Goal: Task Accomplishment & Management: Manage account settings

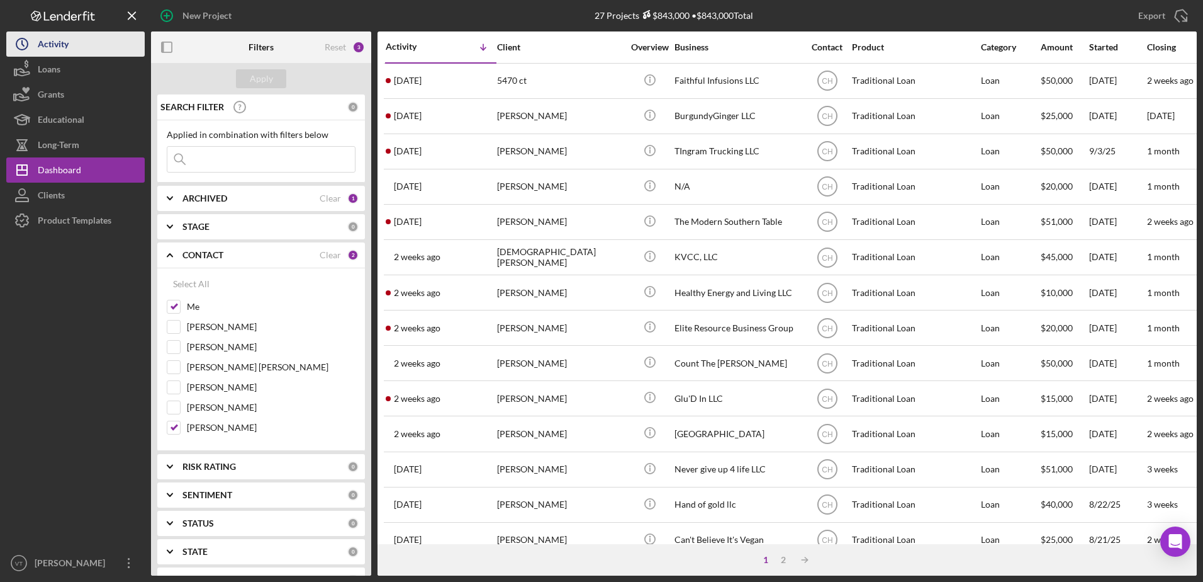
click at [98, 55] on button "Icon/History Activity" at bounding box center [75, 43] width 138 height 25
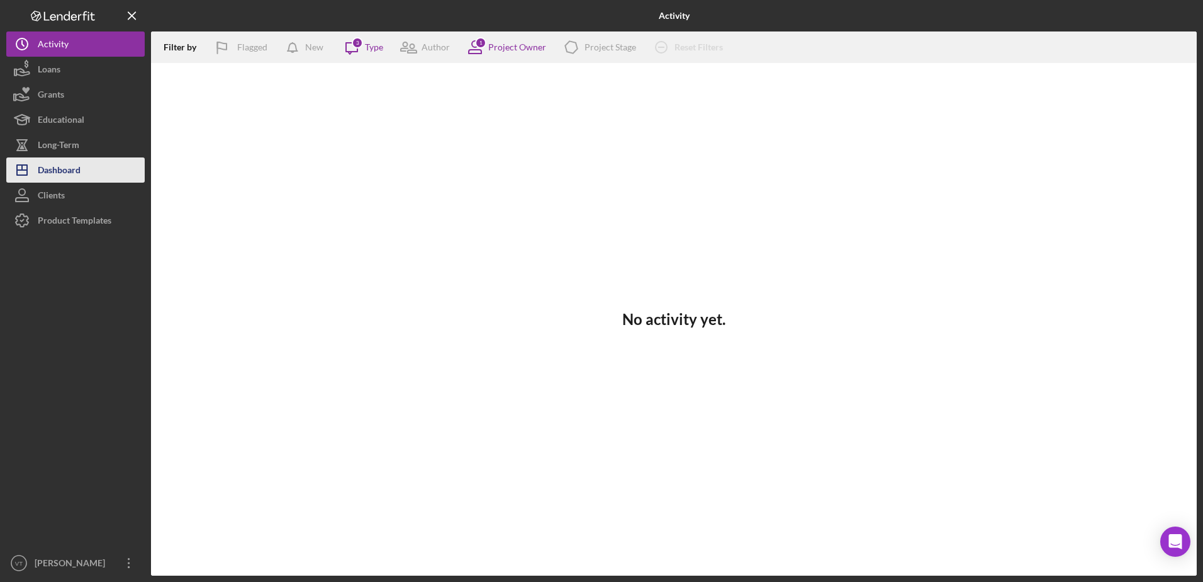
click at [76, 162] on div "Dashboard" at bounding box center [59, 171] width 43 height 28
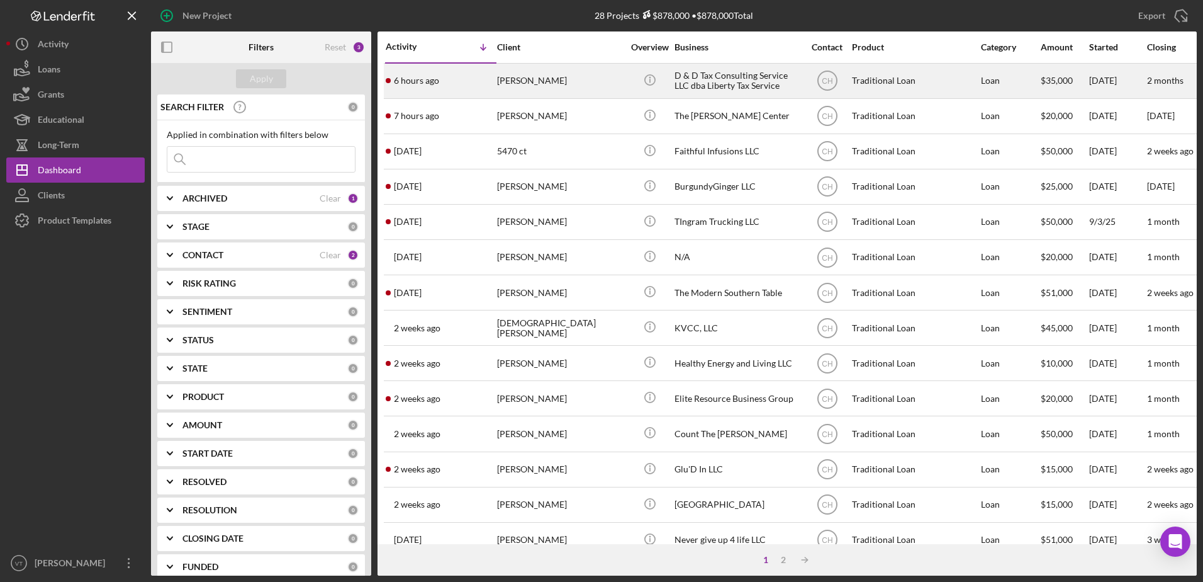
click at [515, 84] on div "[PERSON_NAME]" at bounding box center [560, 80] width 126 height 33
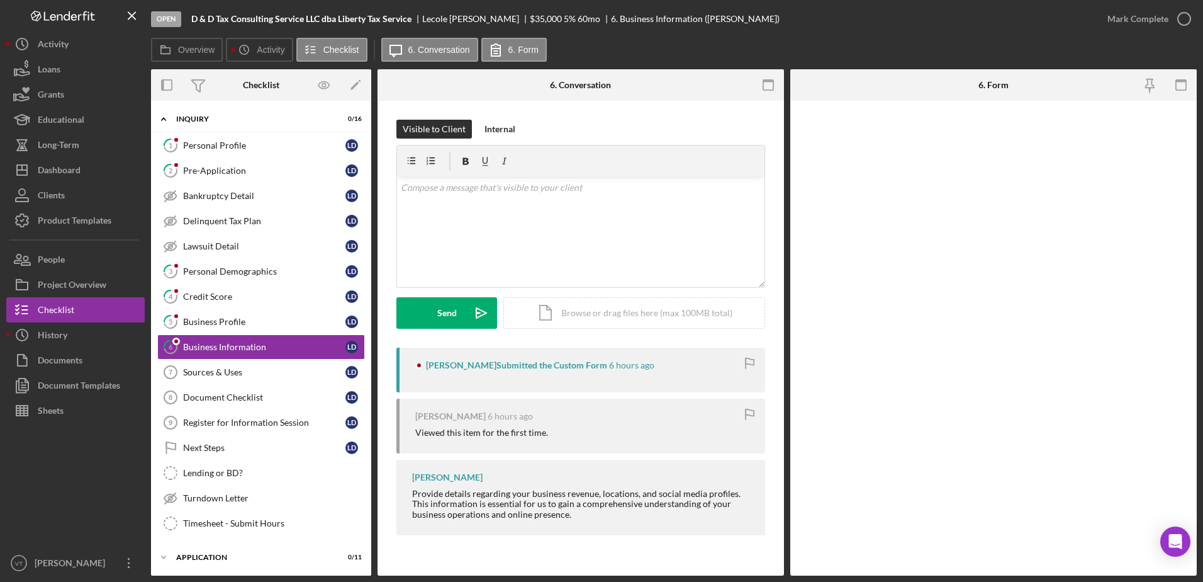
scroll to position [9, 0]
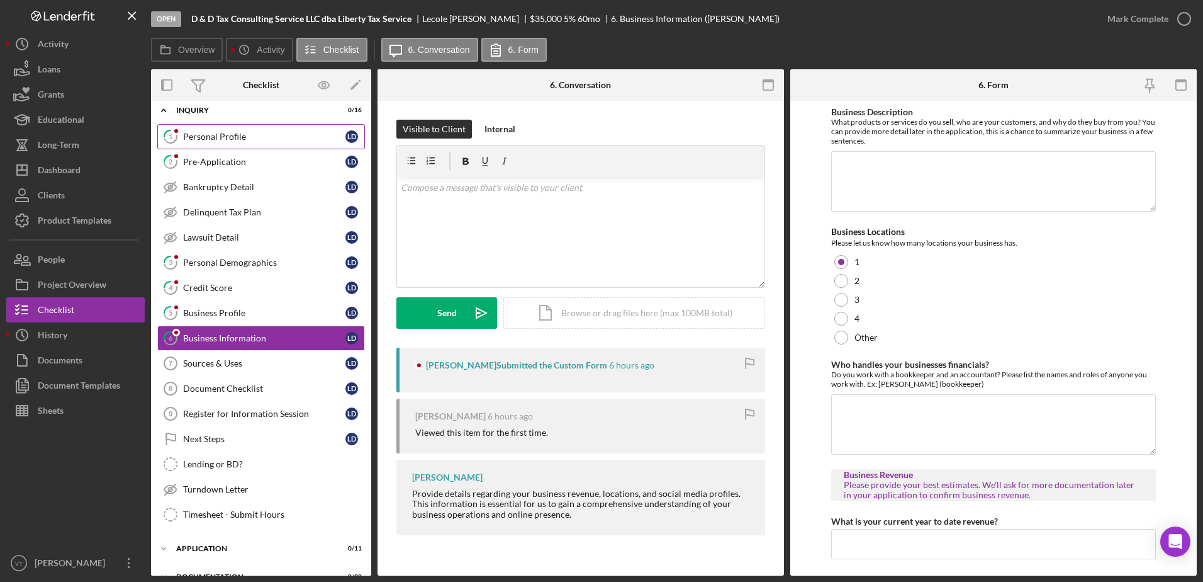
click at [293, 132] on div "Personal Profile" at bounding box center [264, 137] width 162 height 10
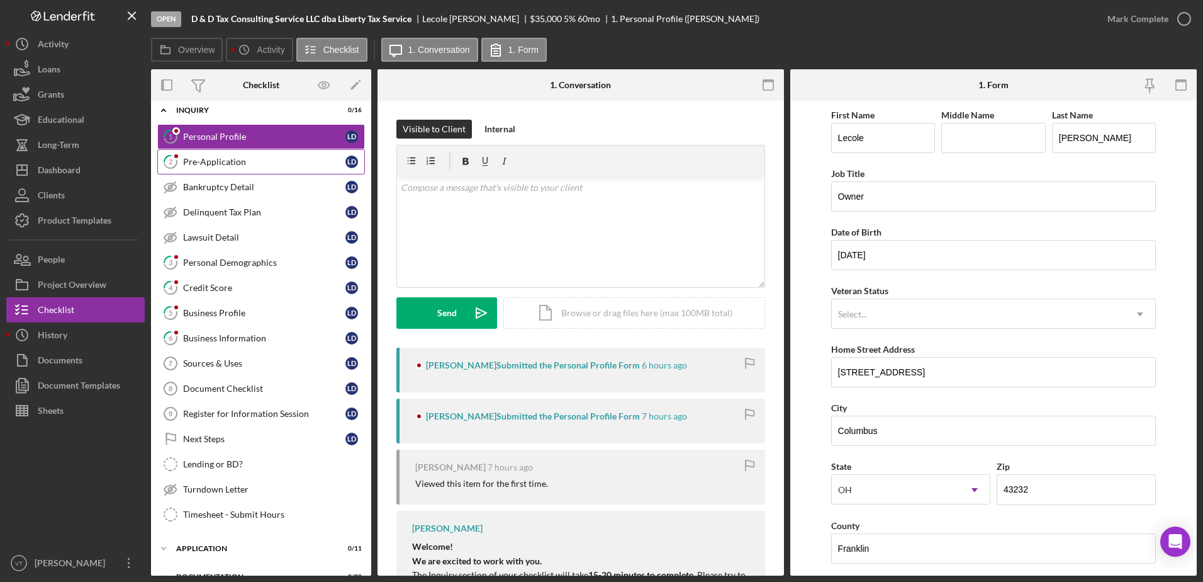
click at [273, 162] on div "Pre-Application" at bounding box center [264, 162] width 162 height 10
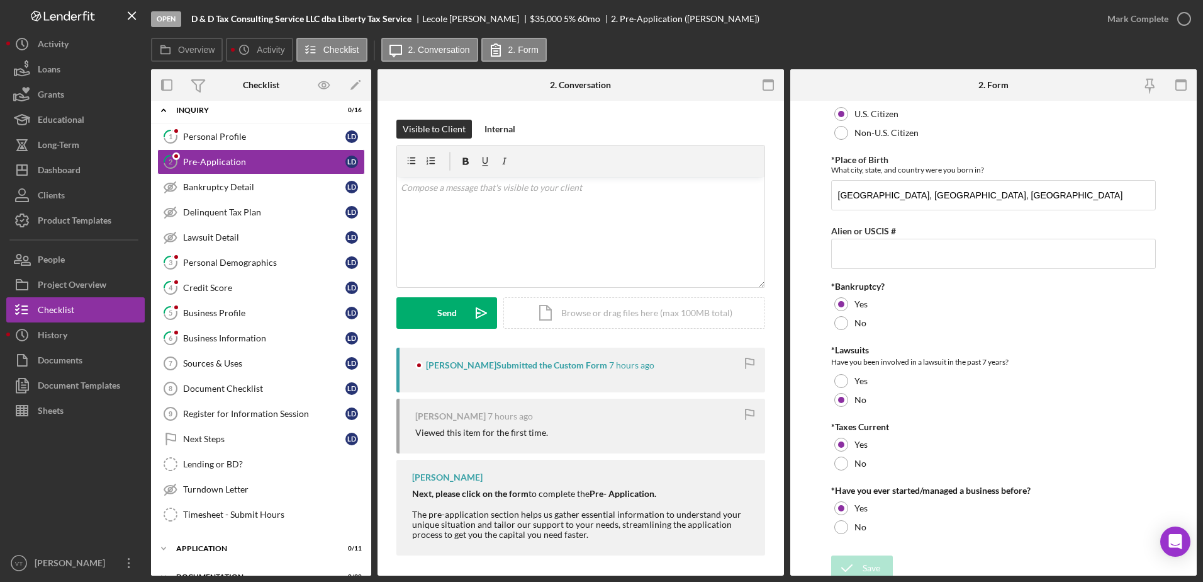
scroll to position [23, 0]
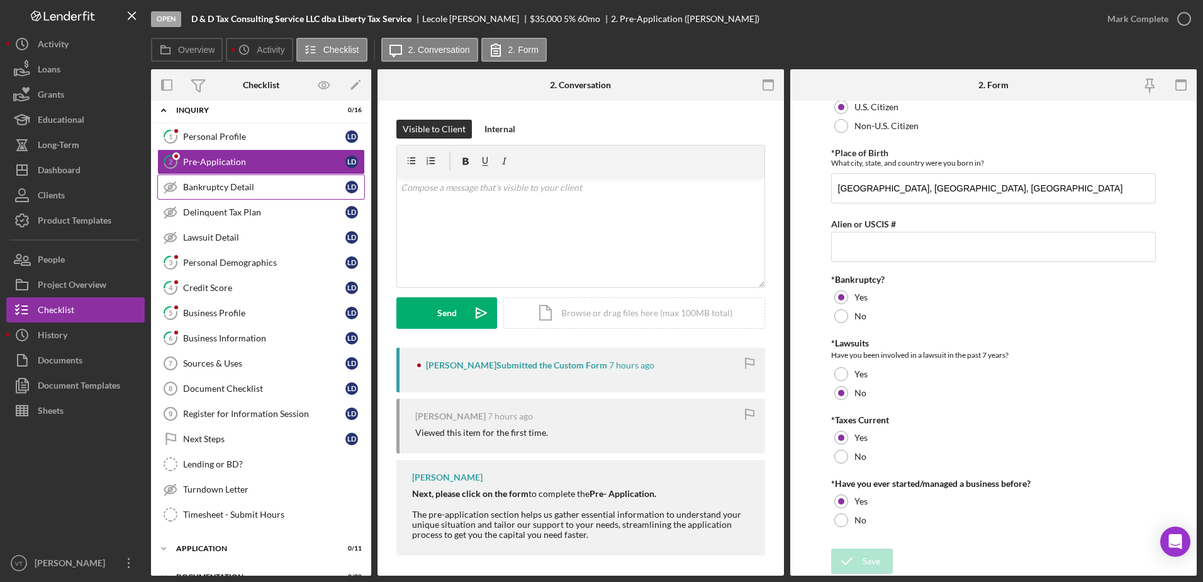
click at [305, 186] on div "Bankruptcy Detail" at bounding box center [264, 187] width 162 height 10
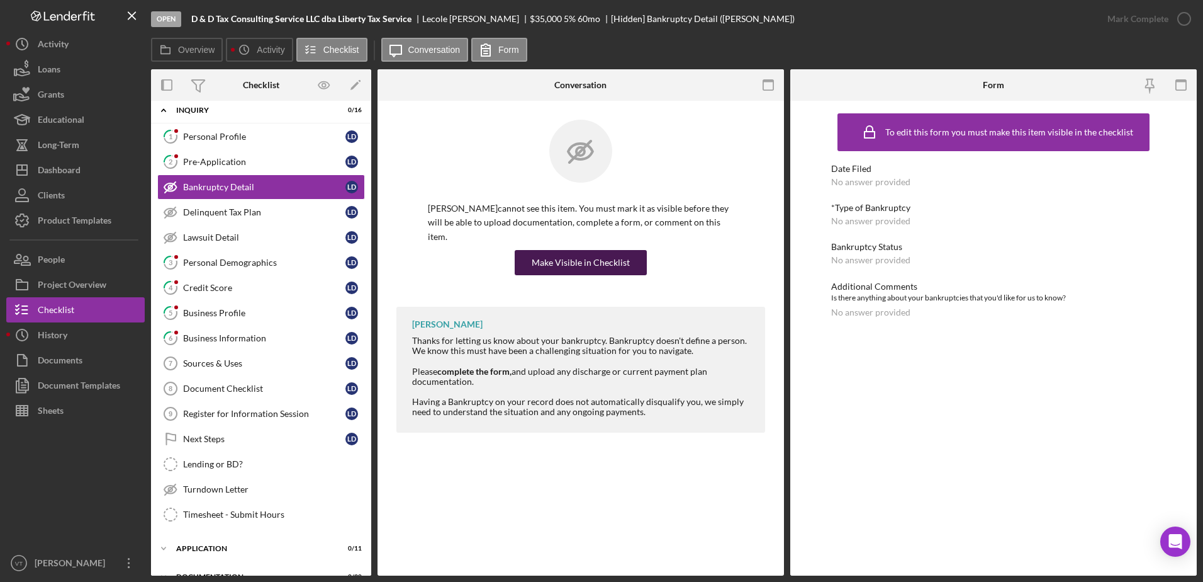
click at [597, 250] on div "Make Visible in Checklist" at bounding box center [581, 262] width 98 height 25
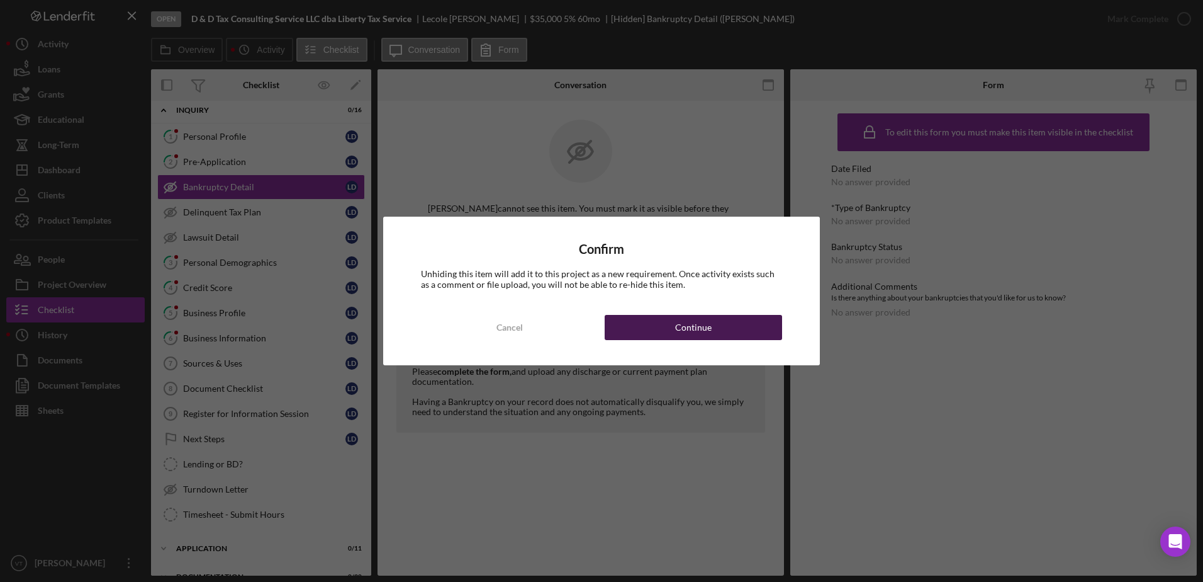
click at [644, 324] on button "Continue" at bounding box center [693, 327] width 177 height 25
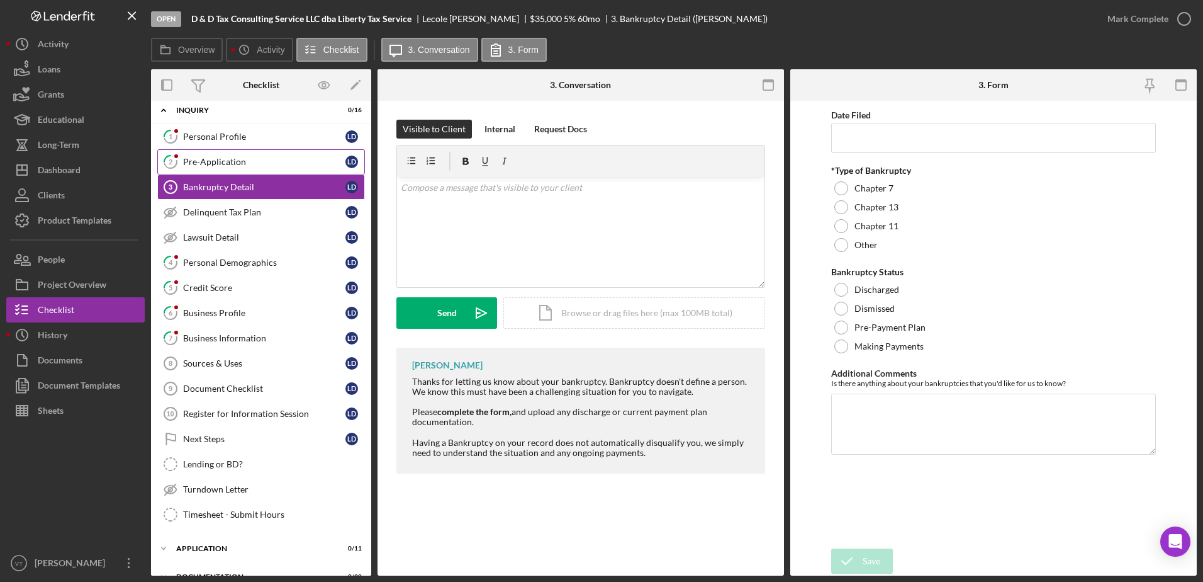
click at [271, 159] on div "Pre-Application" at bounding box center [264, 162] width 162 height 10
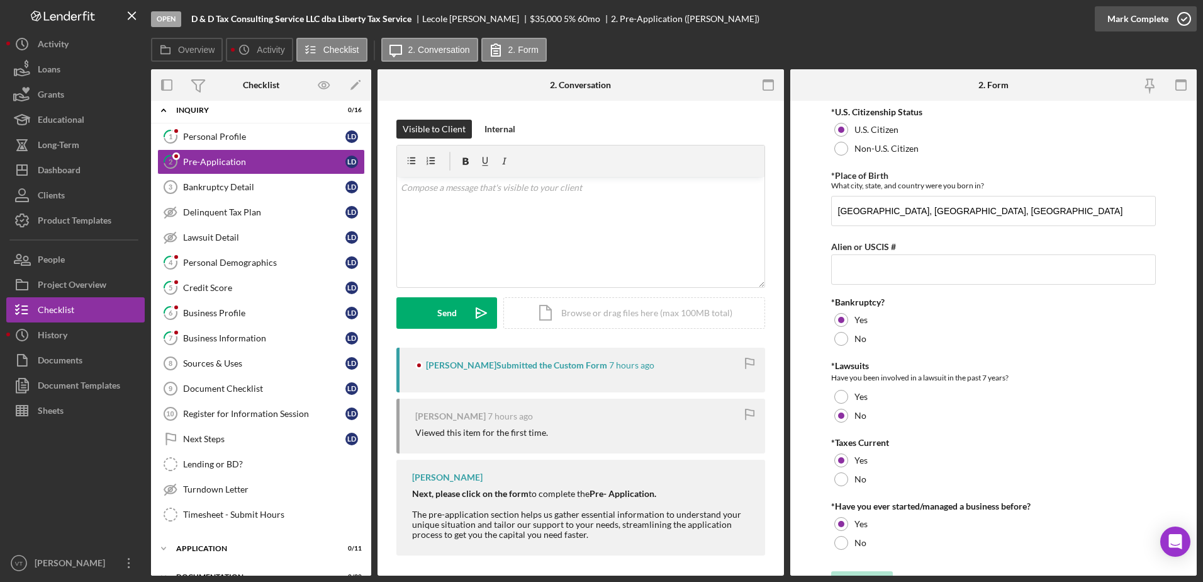
click at [1183, 20] on icon "button" at bounding box center [1184, 18] width 31 height 31
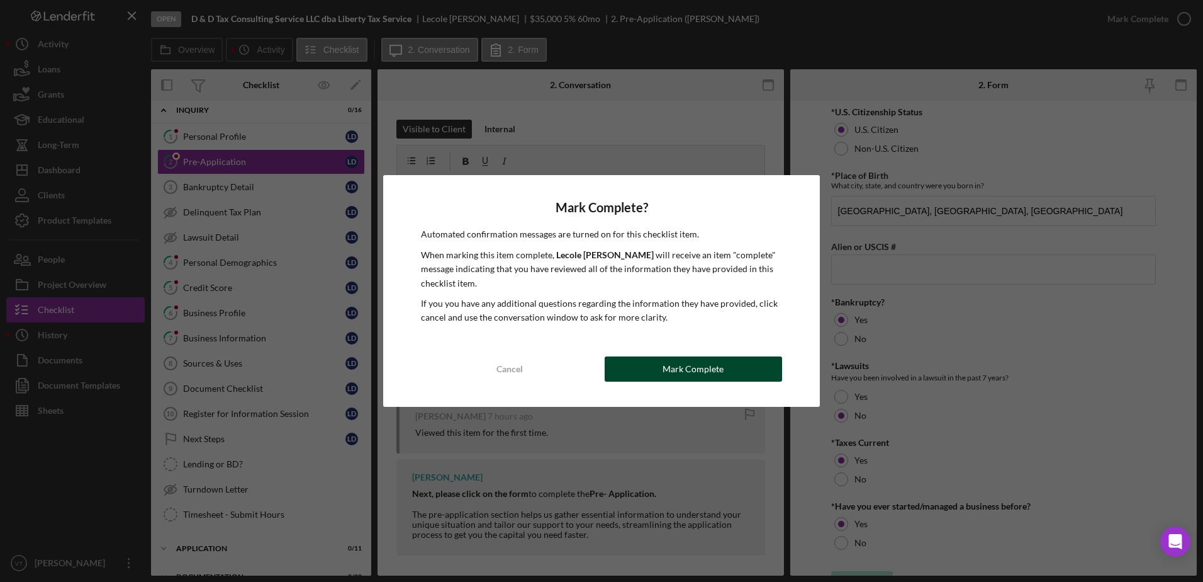
click at [707, 371] on div "Mark Complete" at bounding box center [693, 368] width 61 height 25
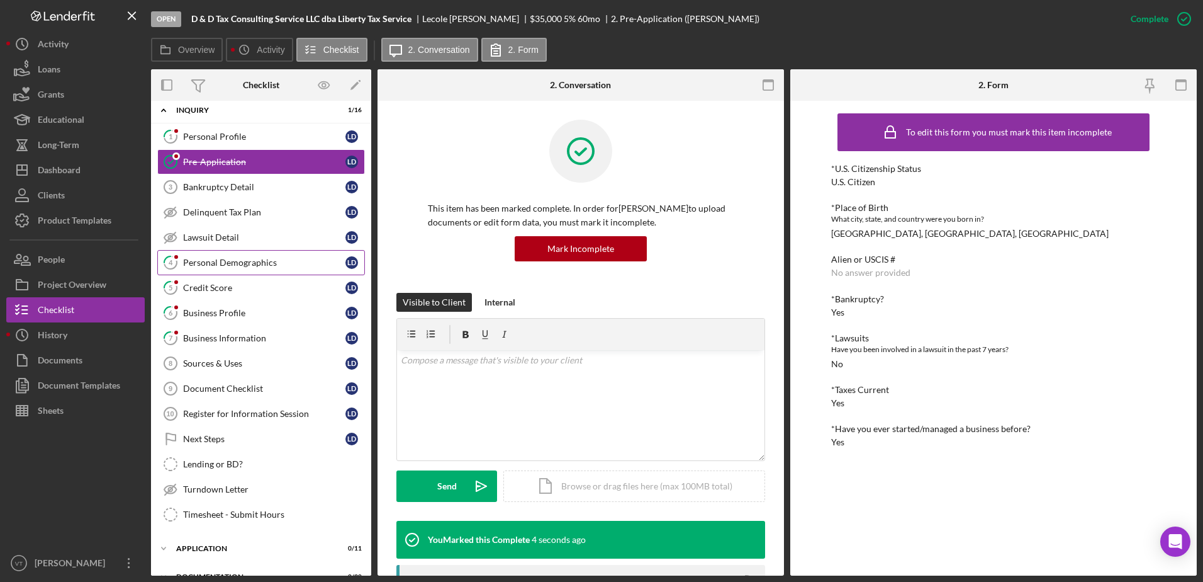
click at [242, 263] on div "Personal Demographics" at bounding box center [264, 262] width 162 height 10
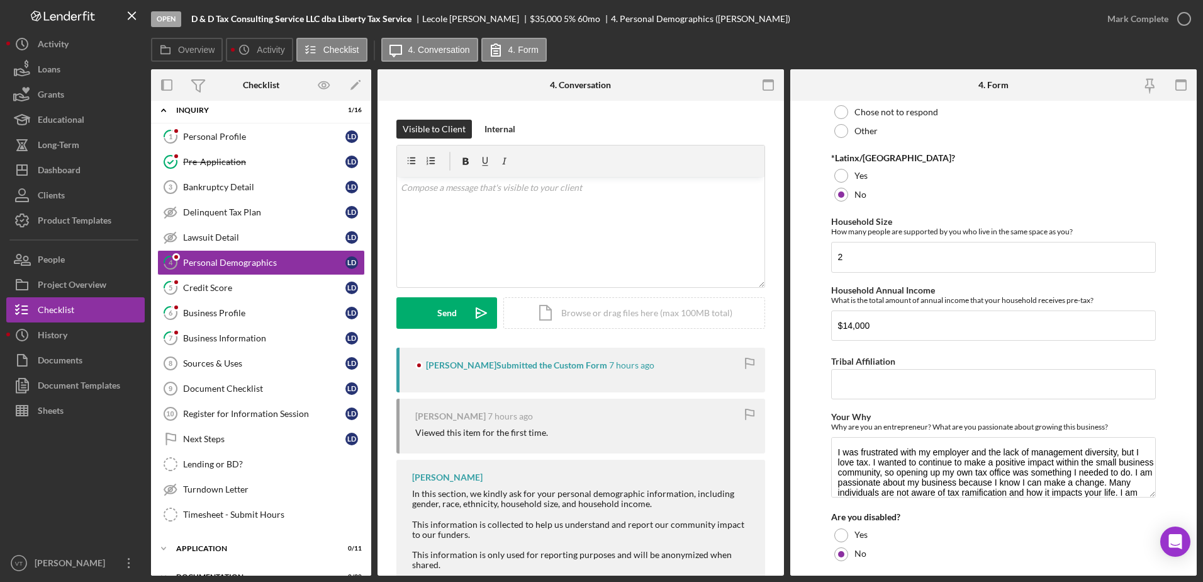
scroll to position [451, 0]
click at [256, 147] on link "1 Personal Profile [PERSON_NAME]" at bounding box center [261, 136] width 208 height 25
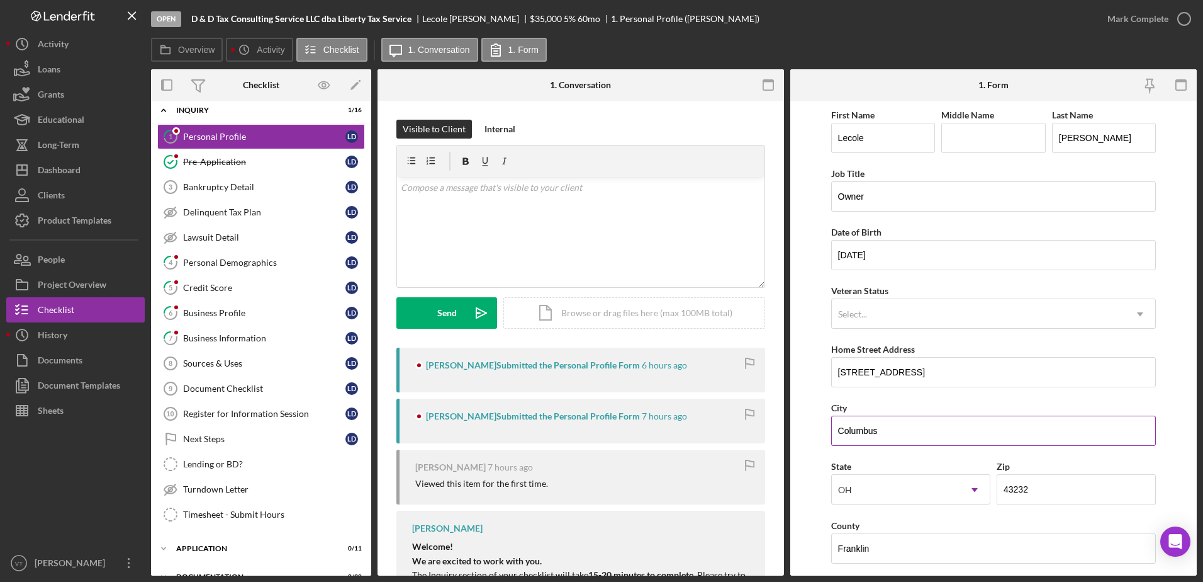
scroll to position [366, 0]
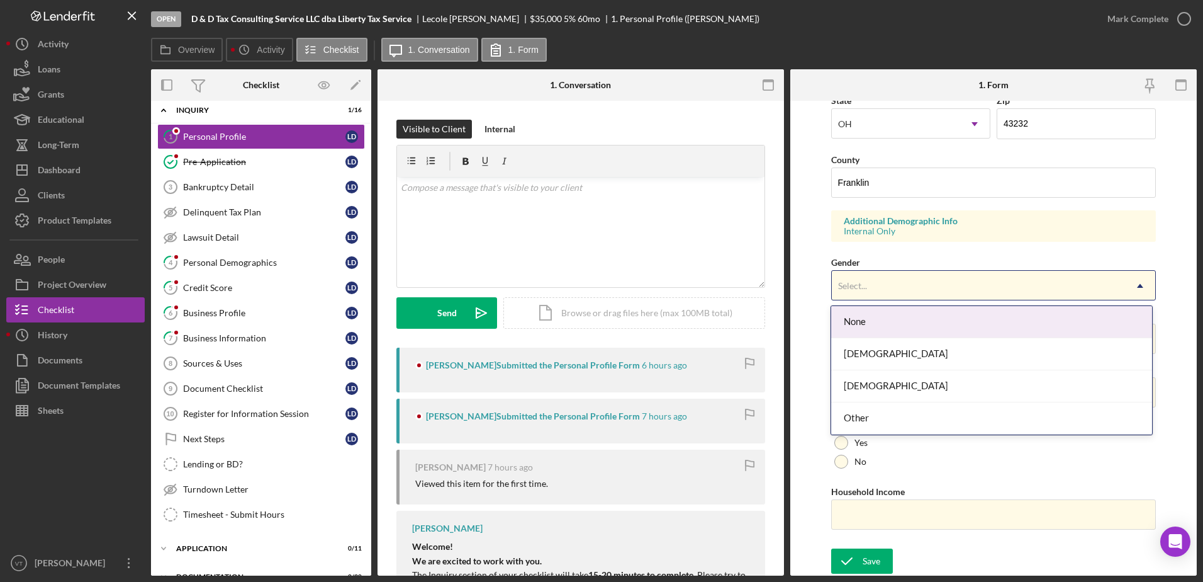
click at [896, 278] on div "Select..." at bounding box center [979, 285] width 294 height 29
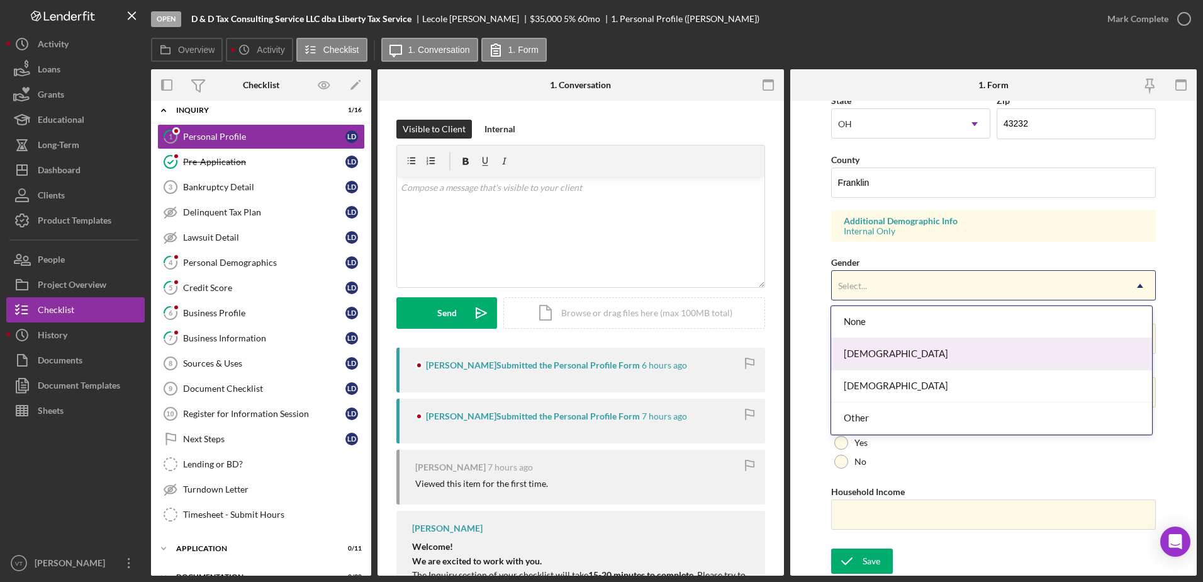
click at [900, 350] on div "[DEMOGRAPHIC_DATA]" at bounding box center [991, 354] width 321 height 32
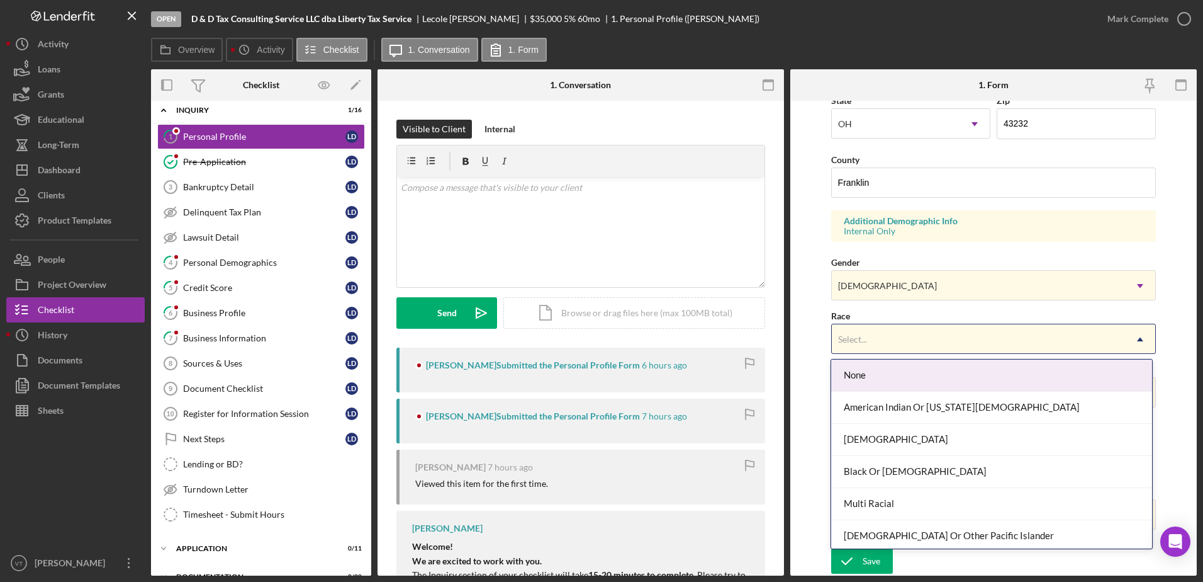
click at [898, 337] on div "Select..." at bounding box center [979, 339] width 294 height 29
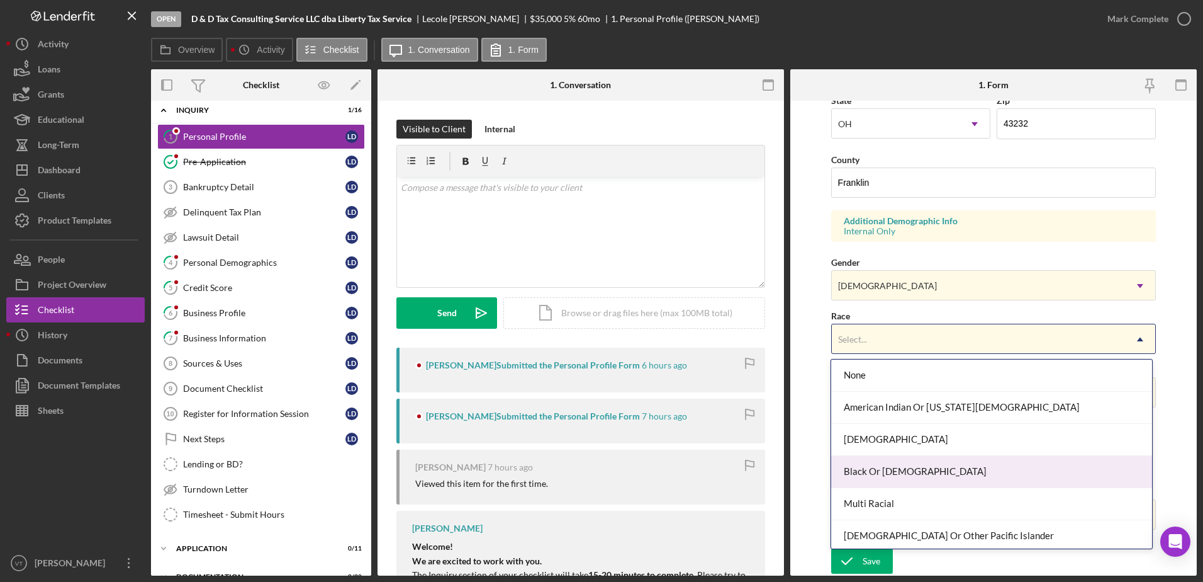
click at [895, 467] on div "Black Or [DEMOGRAPHIC_DATA]" at bounding box center [991, 472] width 321 height 32
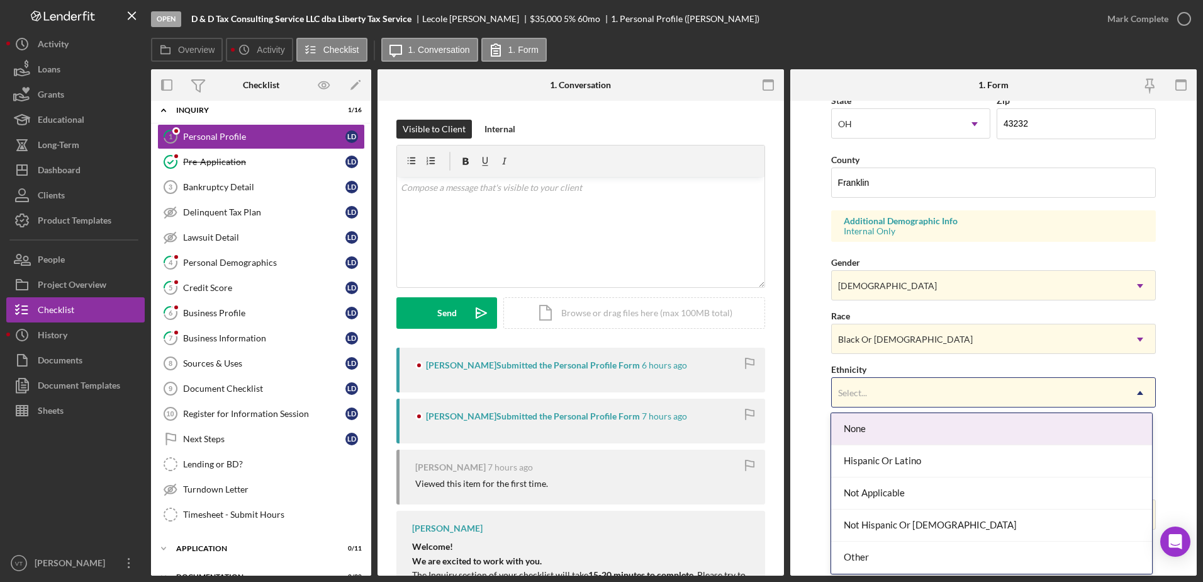
click at [896, 378] on div "Select..." at bounding box center [979, 392] width 294 height 29
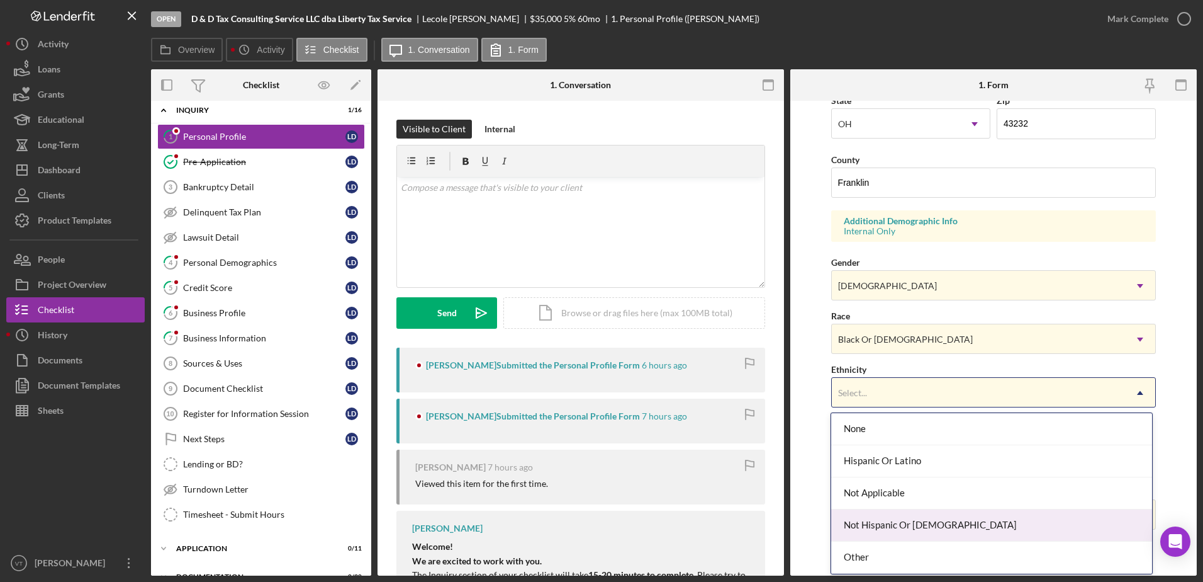
click at [901, 529] on div "Not Hispanic Or [DEMOGRAPHIC_DATA]" at bounding box center [991, 525] width 321 height 32
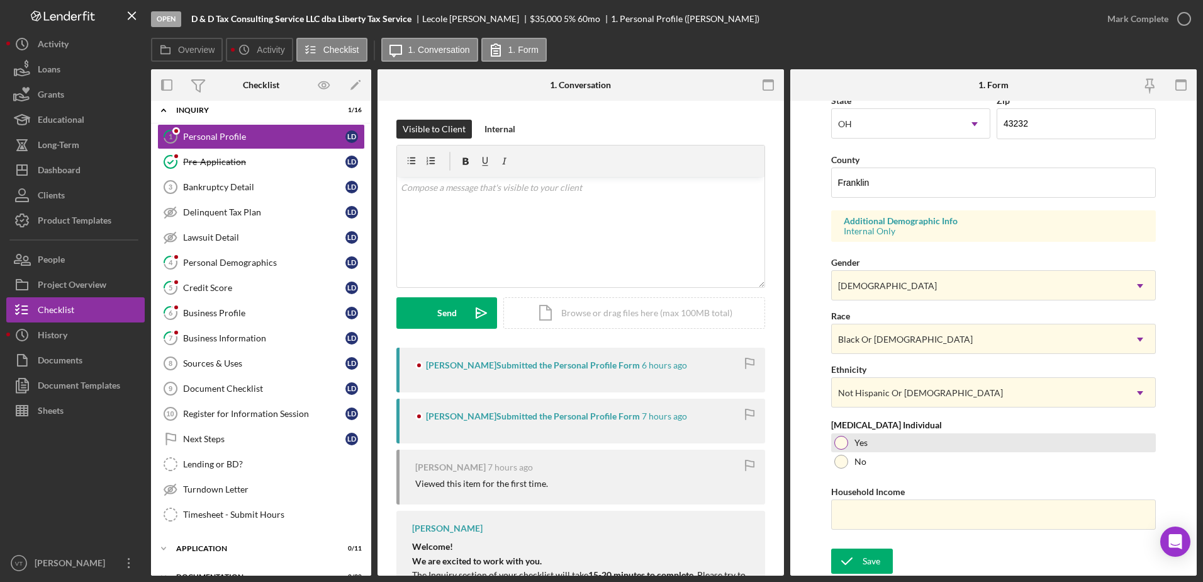
click at [851, 437] on div "Yes" at bounding box center [993, 442] width 325 height 19
click at [853, 514] on input "Household Income" at bounding box center [993, 514] width 325 height 30
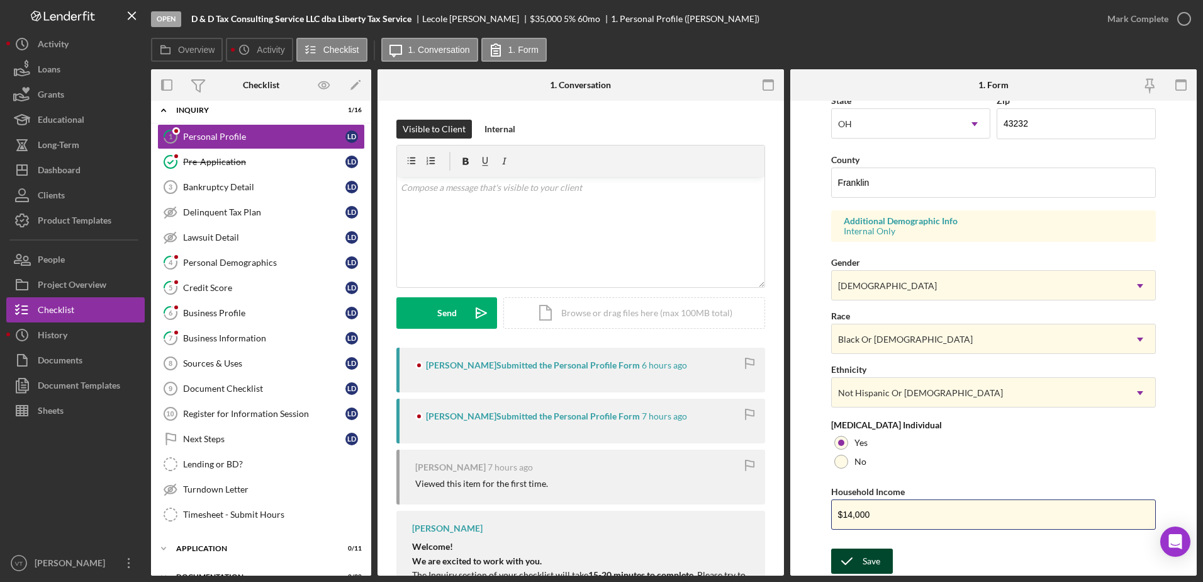
type input "$14,000"
click at [865, 558] on div "Save" at bounding box center [872, 560] width 18 height 25
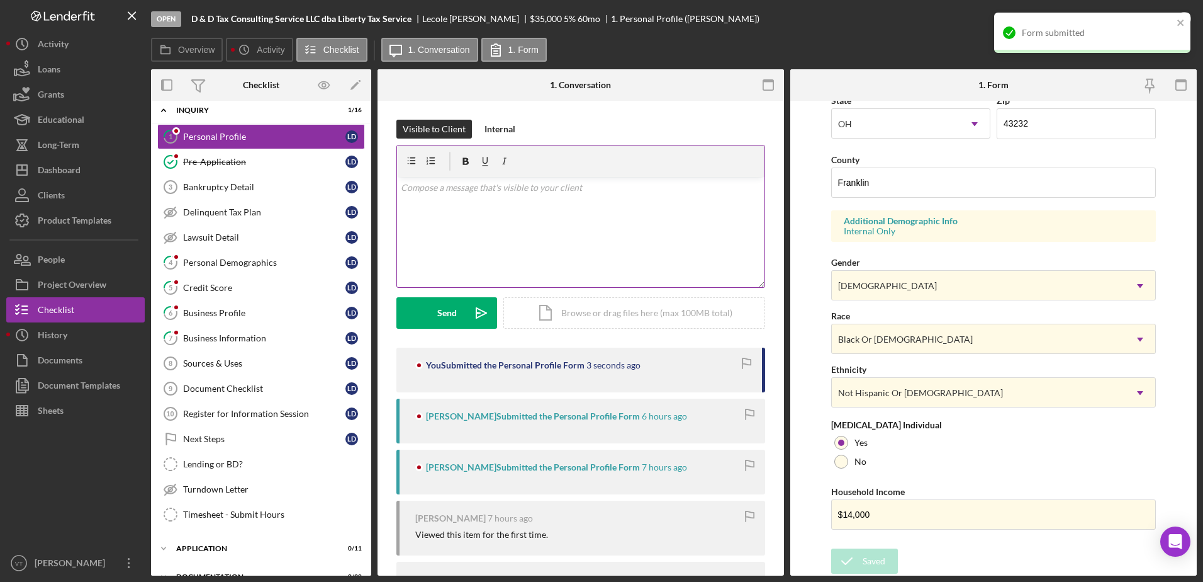
click at [642, 266] on div "v Color teal Color pink Remove color Add row above Add row below Add column bef…" at bounding box center [581, 232] width 368 height 110
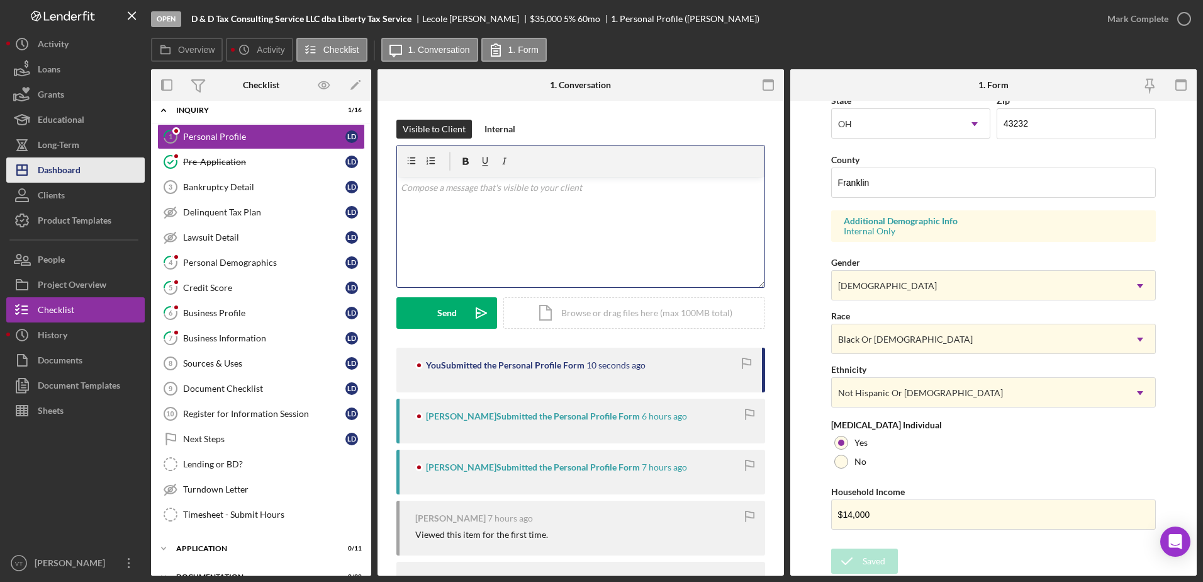
click at [53, 165] on div "Dashboard" at bounding box center [59, 171] width 43 height 28
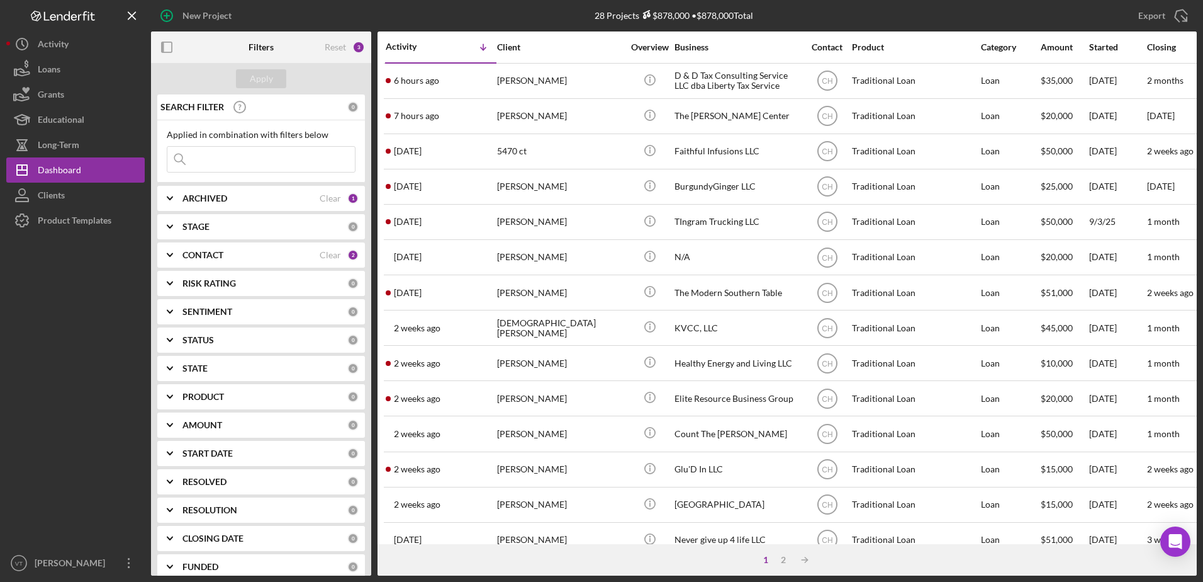
click at [211, 250] on b "CONTACT" at bounding box center [203, 255] width 41 height 10
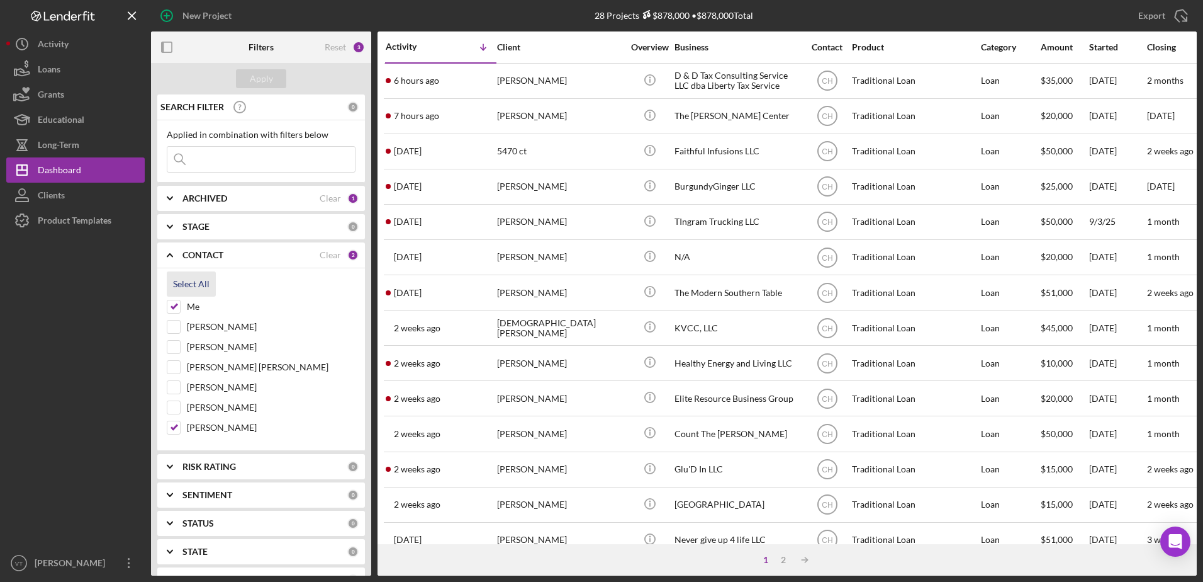
click at [191, 291] on div "Select All" at bounding box center [191, 283] width 37 height 25
checkbox input "true"
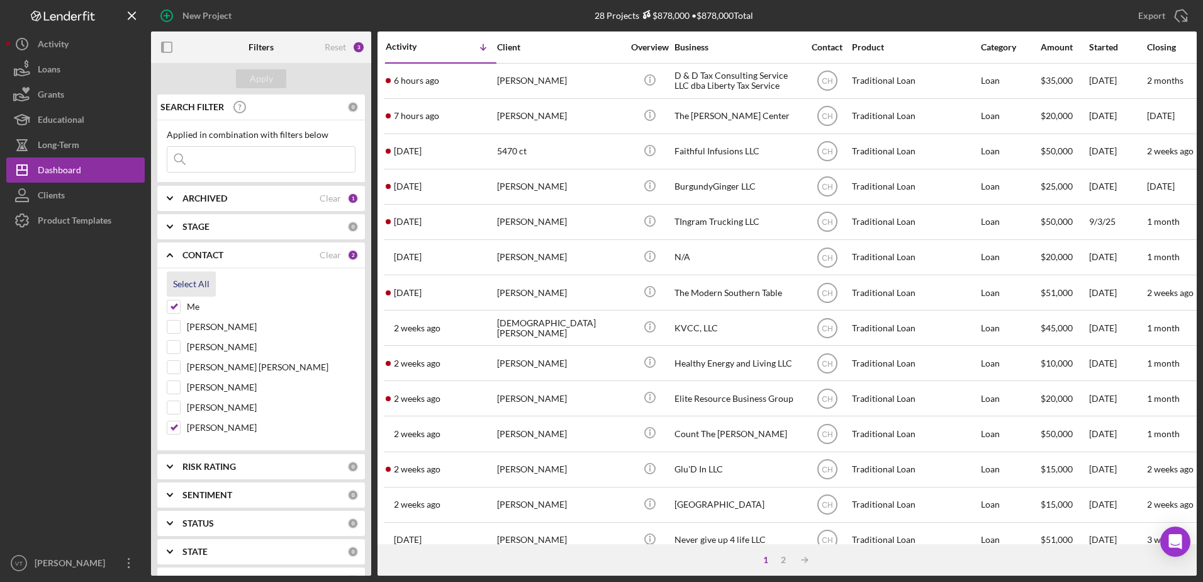
checkbox input "true"
click at [241, 171] on input at bounding box center [261, 159] width 188 height 25
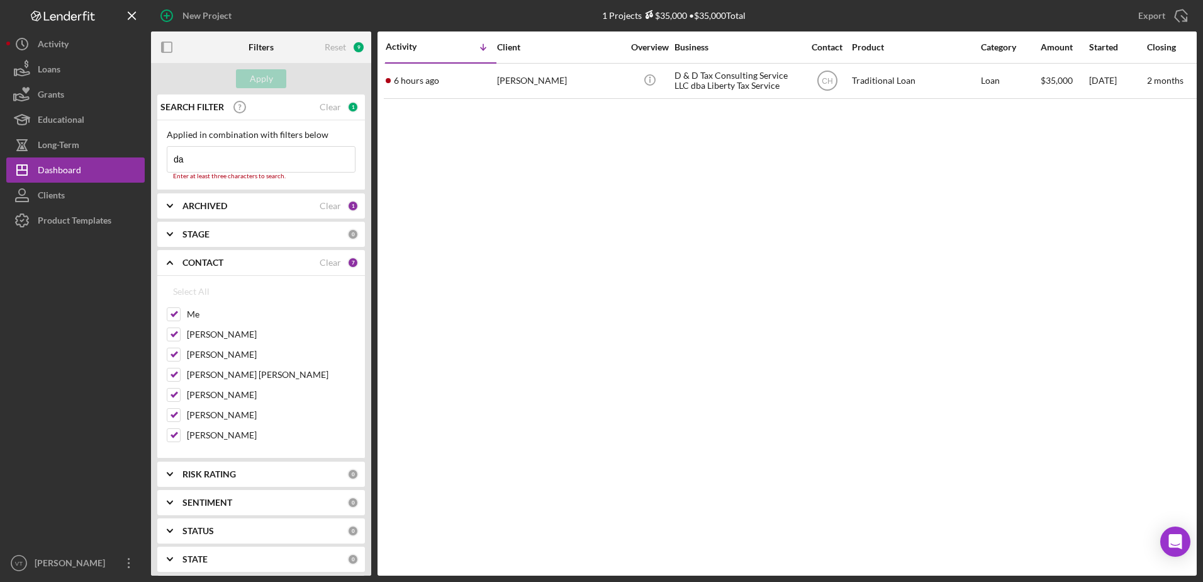
type input "d"
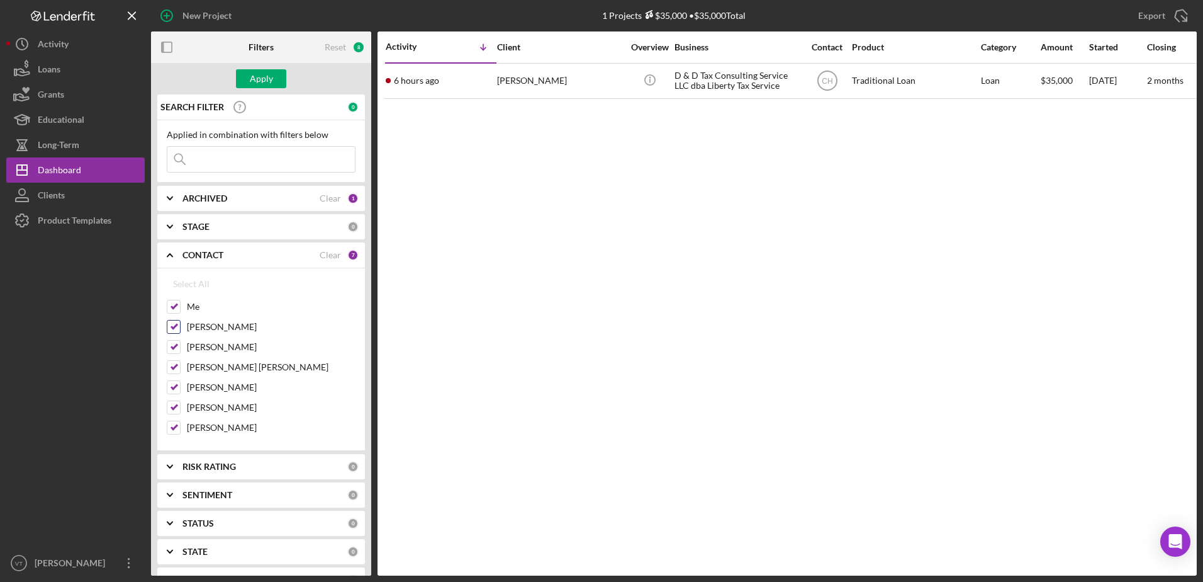
click at [171, 330] on input "[PERSON_NAME]" at bounding box center [173, 326] width 13 height 13
checkbox input "true"
click at [174, 349] on input "[PERSON_NAME]" at bounding box center [173, 346] width 13 height 13
checkbox input "false"
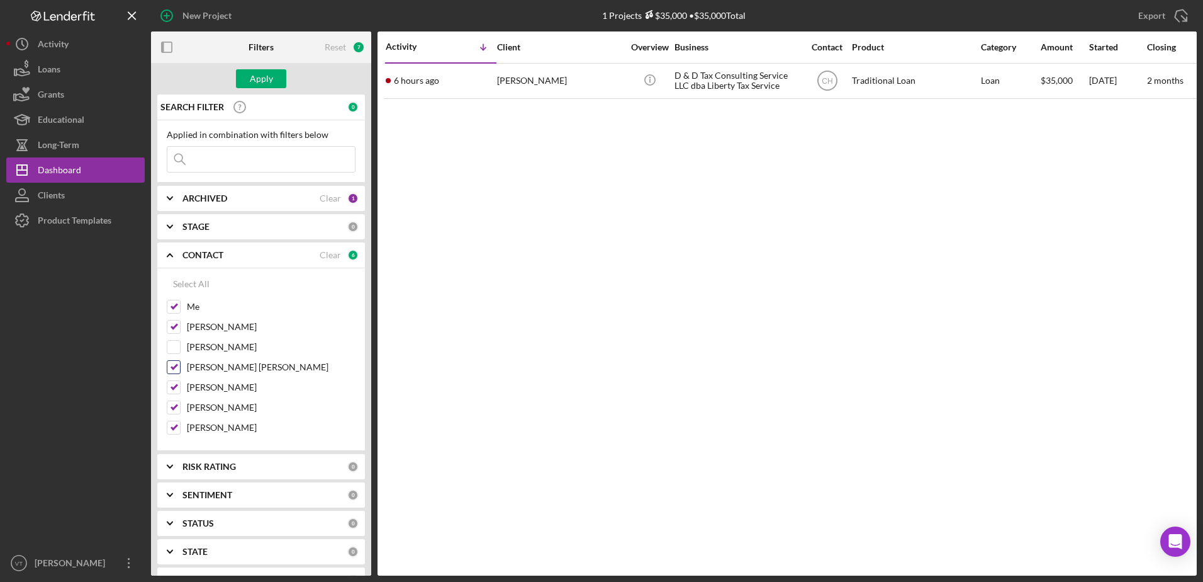
click at [177, 376] on div "[PERSON_NAME] [PERSON_NAME]" at bounding box center [261, 370] width 189 height 20
click at [174, 368] on input "[PERSON_NAME] [PERSON_NAME]" at bounding box center [173, 367] width 13 height 13
checkbox input "false"
click at [174, 386] on input "[PERSON_NAME]" at bounding box center [173, 387] width 13 height 13
checkbox input "false"
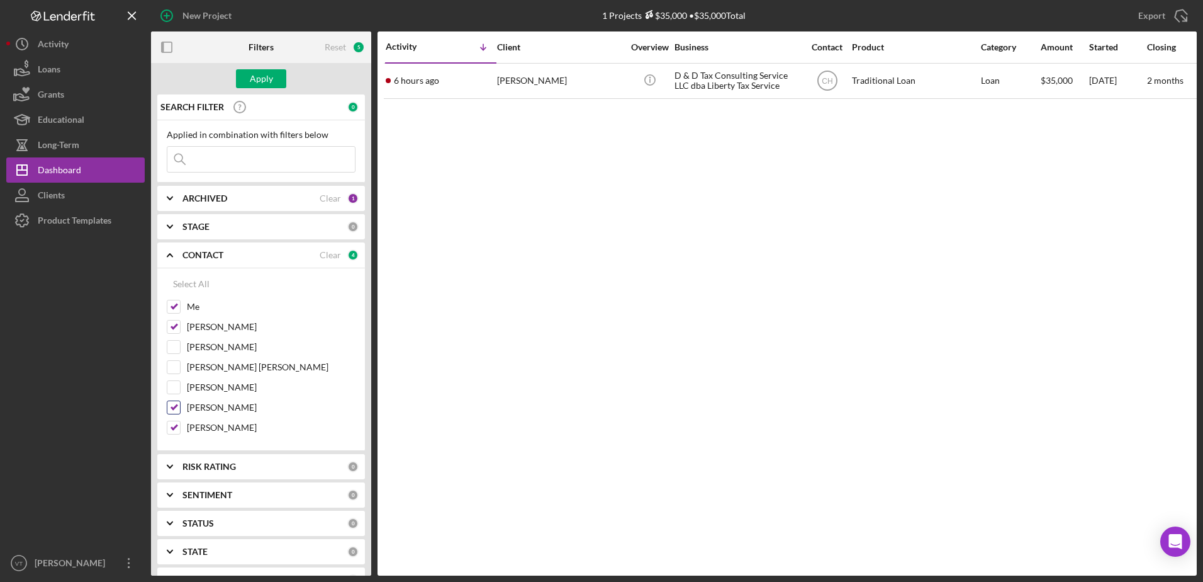
click at [172, 413] on input "[PERSON_NAME]" at bounding box center [173, 407] width 13 height 13
checkbox input "false"
click at [261, 79] on div "Apply" at bounding box center [261, 78] width 23 height 19
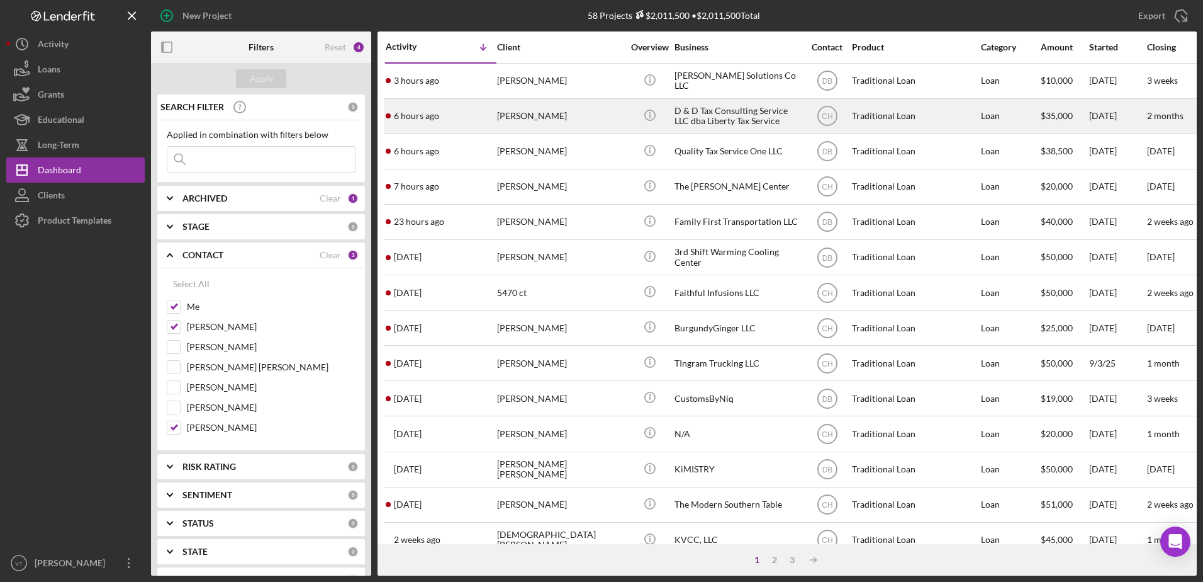
click at [596, 118] on div "[PERSON_NAME]" at bounding box center [560, 115] width 126 height 33
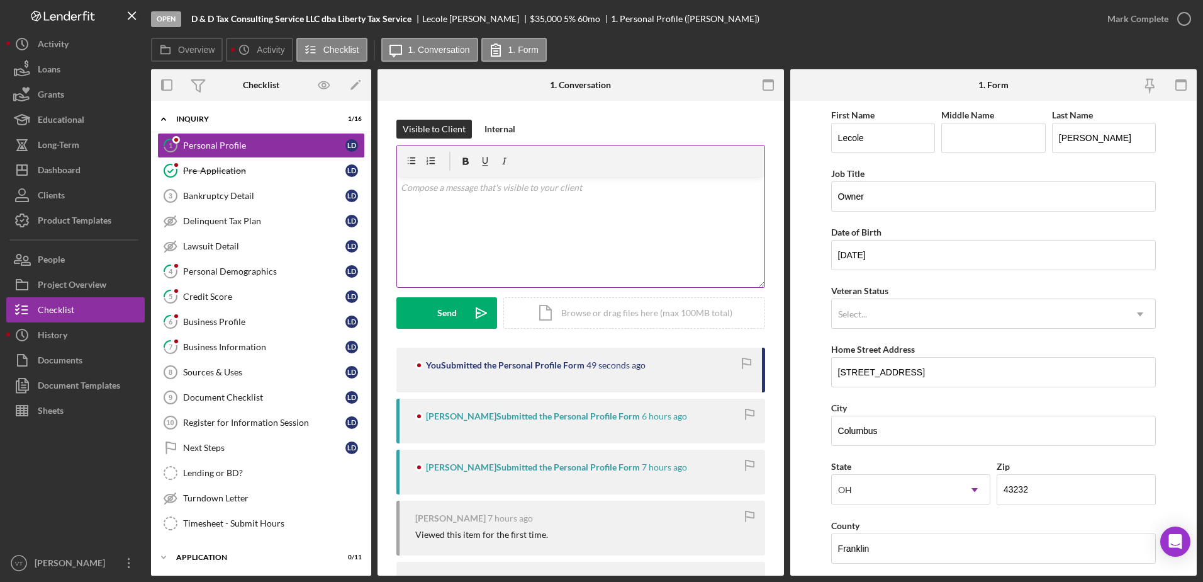
click at [619, 162] on div at bounding box center [581, 160] width 368 height 31
click at [609, 176] on div at bounding box center [581, 160] width 368 height 31
click at [605, 189] on p at bounding box center [581, 188] width 361 height 14
click at [454, 320] on div "Send" at bounding box center [447, 312] width 20 height 31
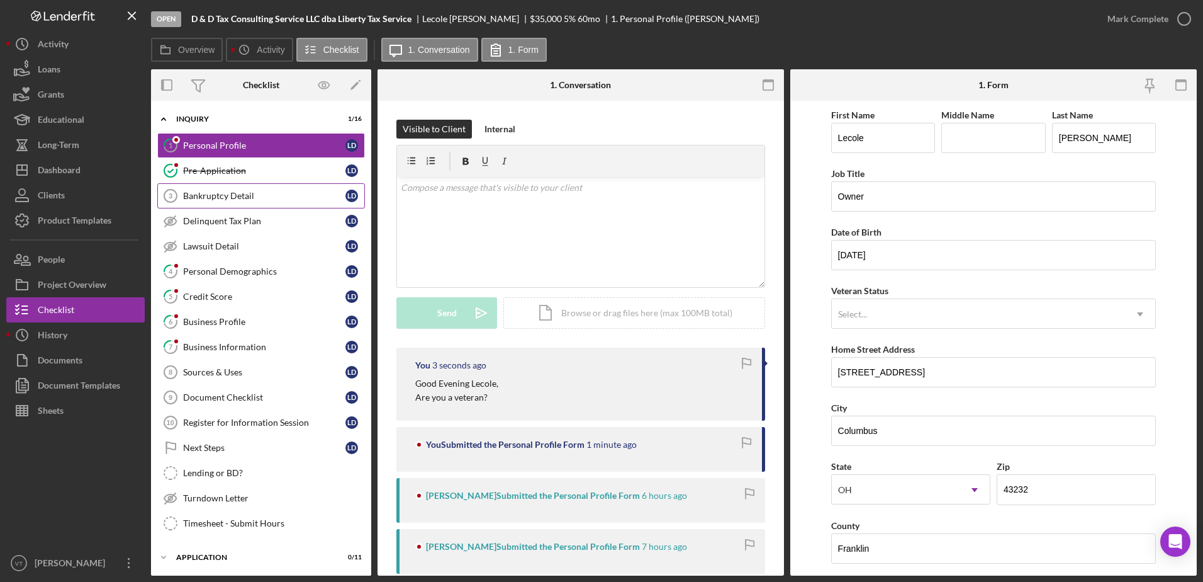
click at [279, 193] on div "Bankruptcy Detail" at bounding box center [264, 196] width 162 height 10
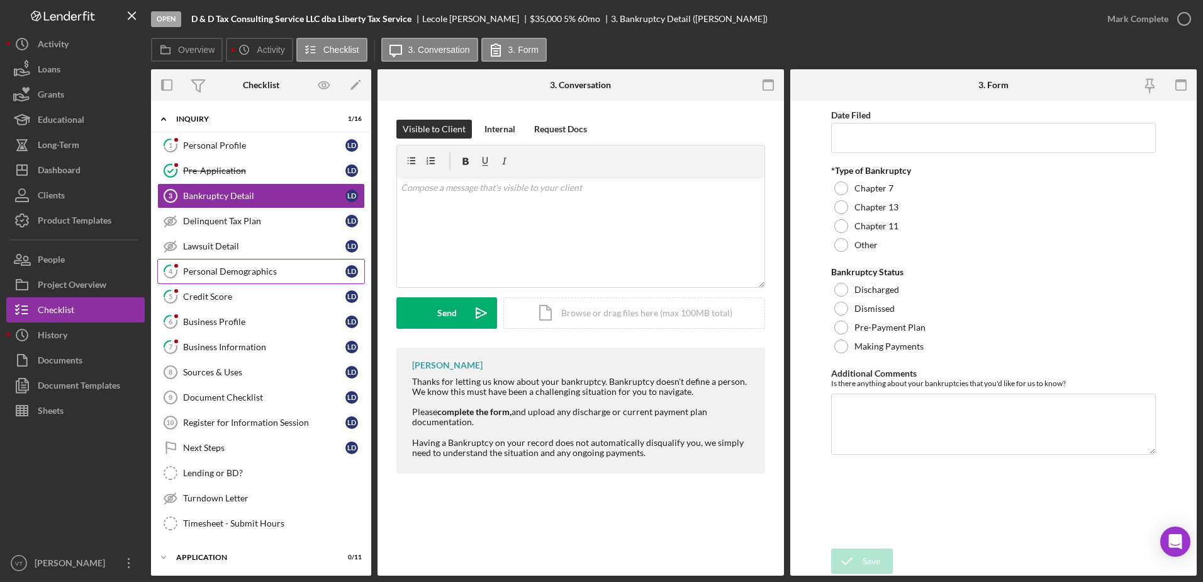
click at [278, 266] on div "Personal Demographics" at bounding box center [264, 271] width 162 height 10
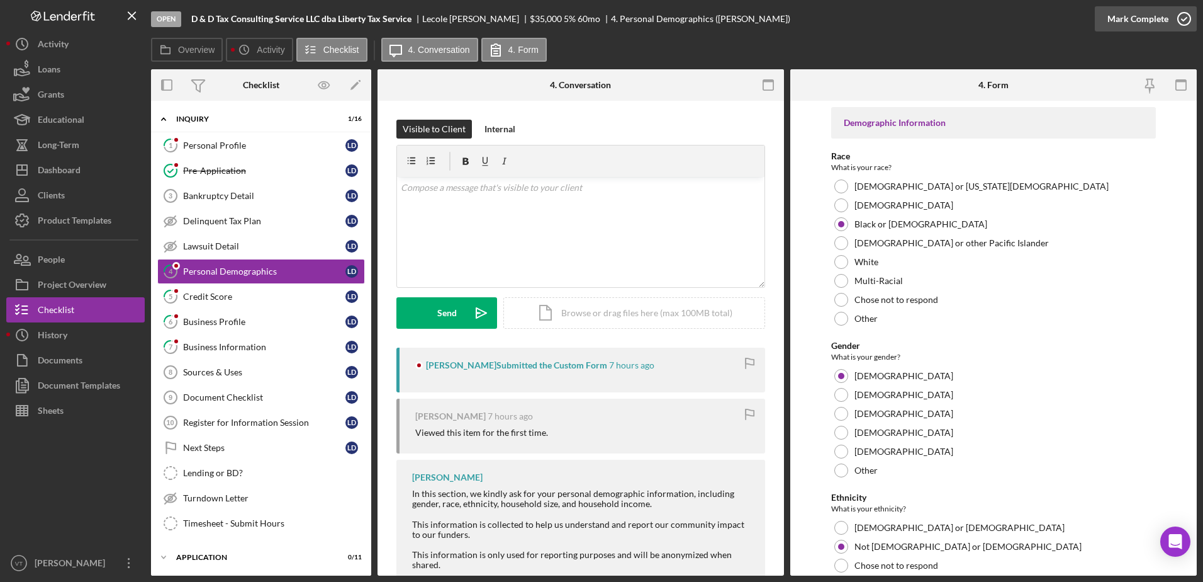
click at [1186, 12] on icon "button" at bounding box center [1184, 18] width 31 height 31
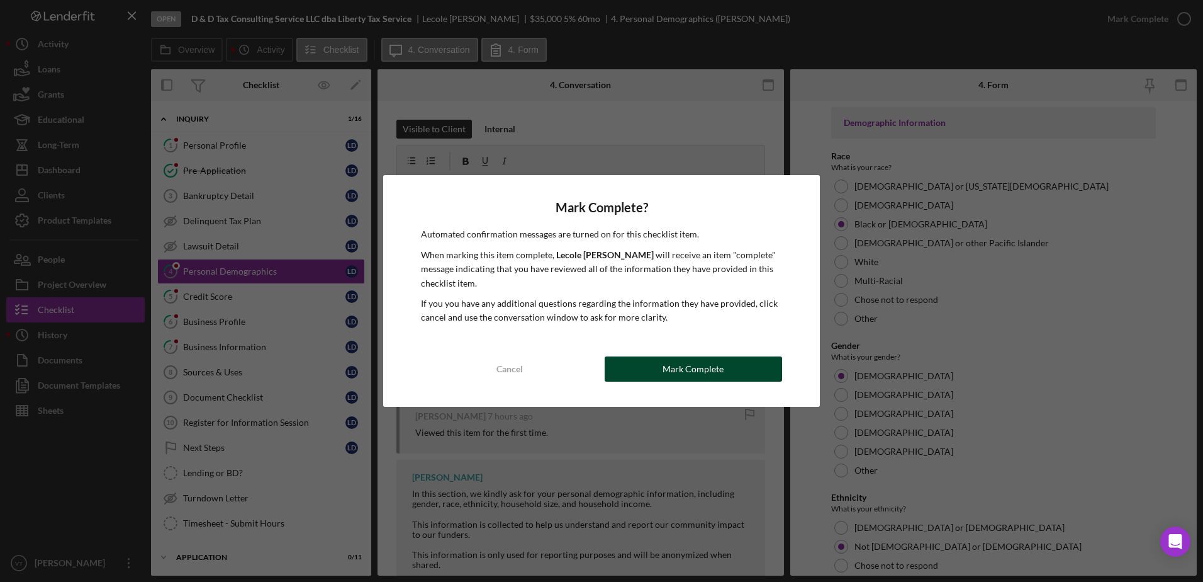
click at [715, 363] on div "Mark Complete" at bounding box center [693, 368] width 61 height 25
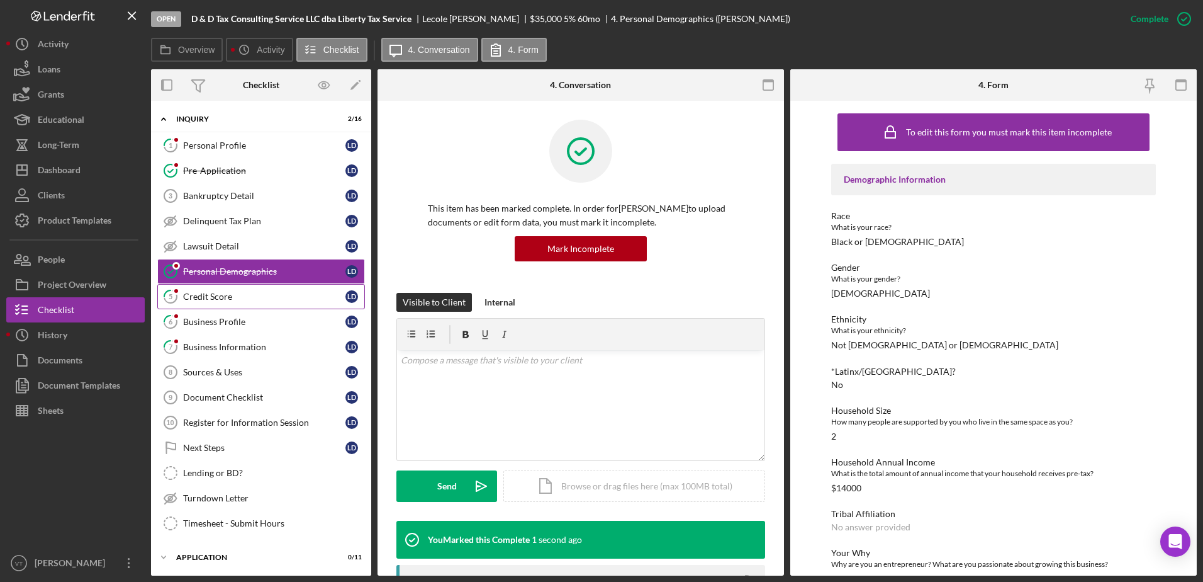
click at [223, 295] on div "Credit Score" at bounding box center [264, 296] width 162 height 10
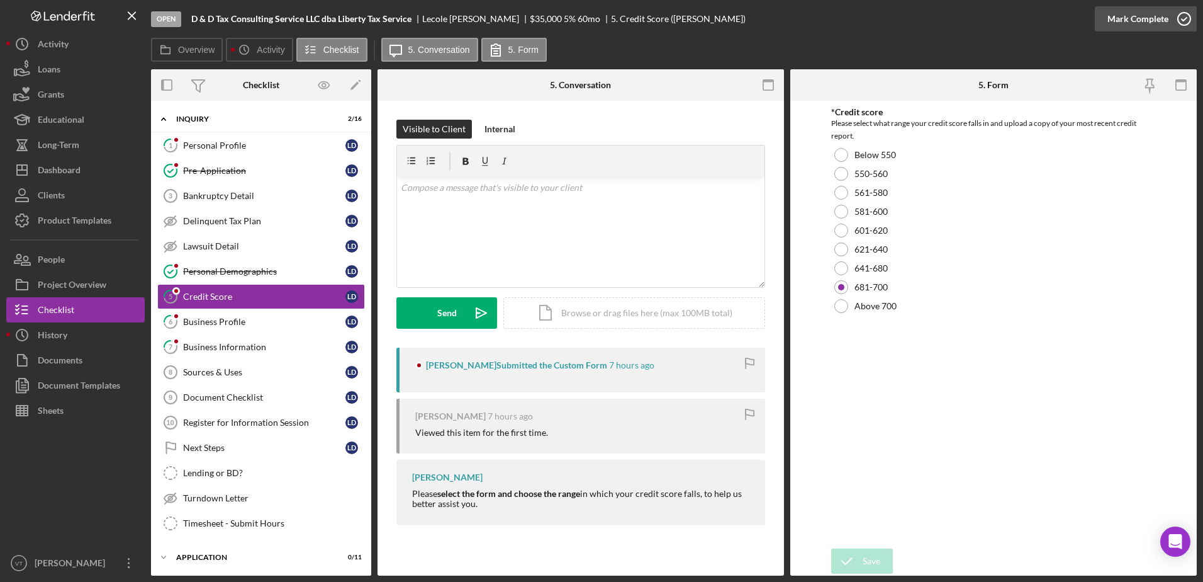
click at [1187, 14] on icon "button" at bounding box center [1184, 18] width 31 height 31
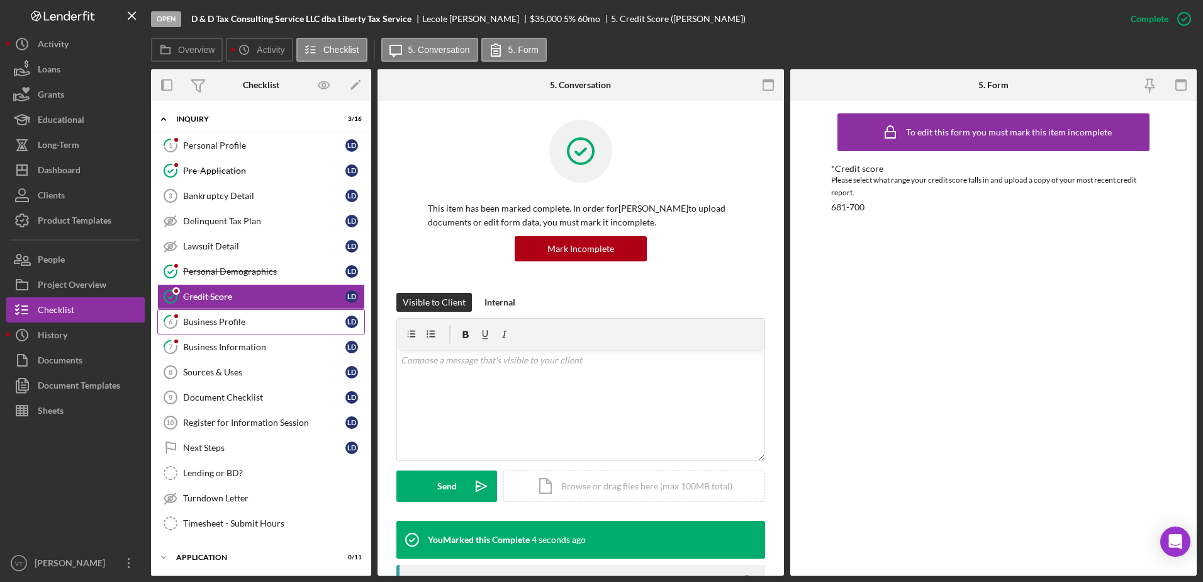
click at [239, 330] on link "6 Business Profile [PERSON_NAME]" at bounding box center [261, 321] width 208 height 25
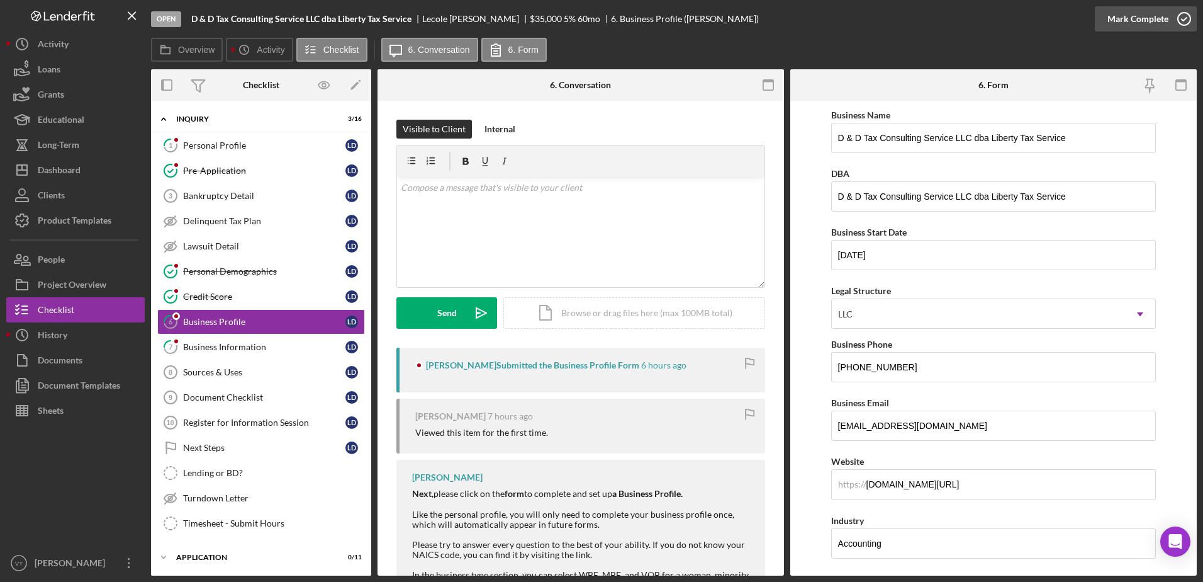
click at [1175, 14] on icon "button" at bounding box center [1184, 18] width 31 height 31
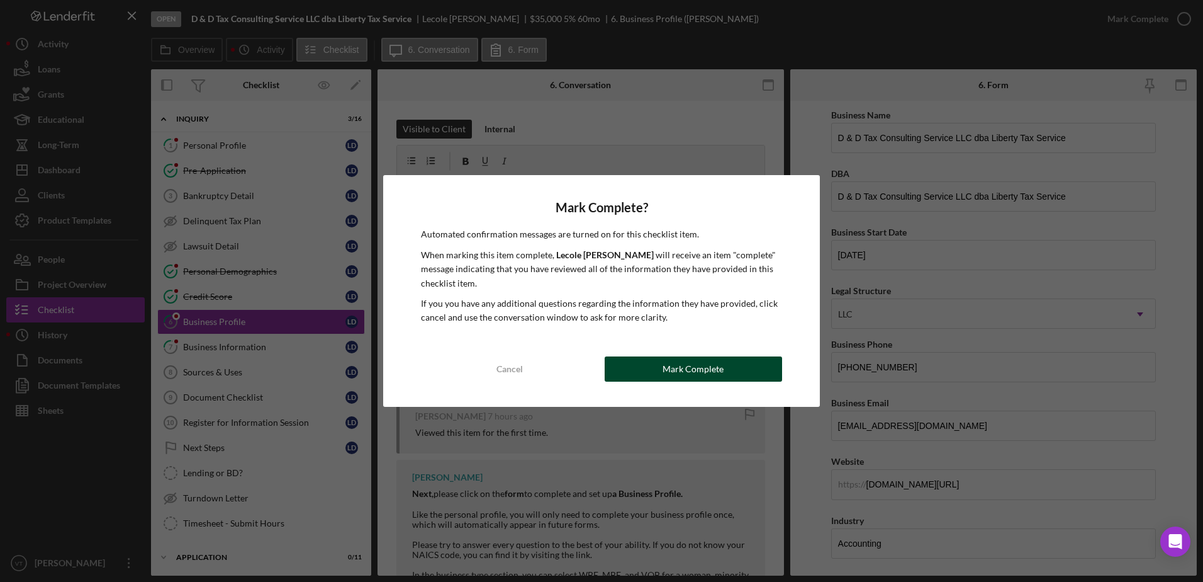
click at [717, 364] on div "Mark Complete" at bounding box center [693, 368] width 61 height 25
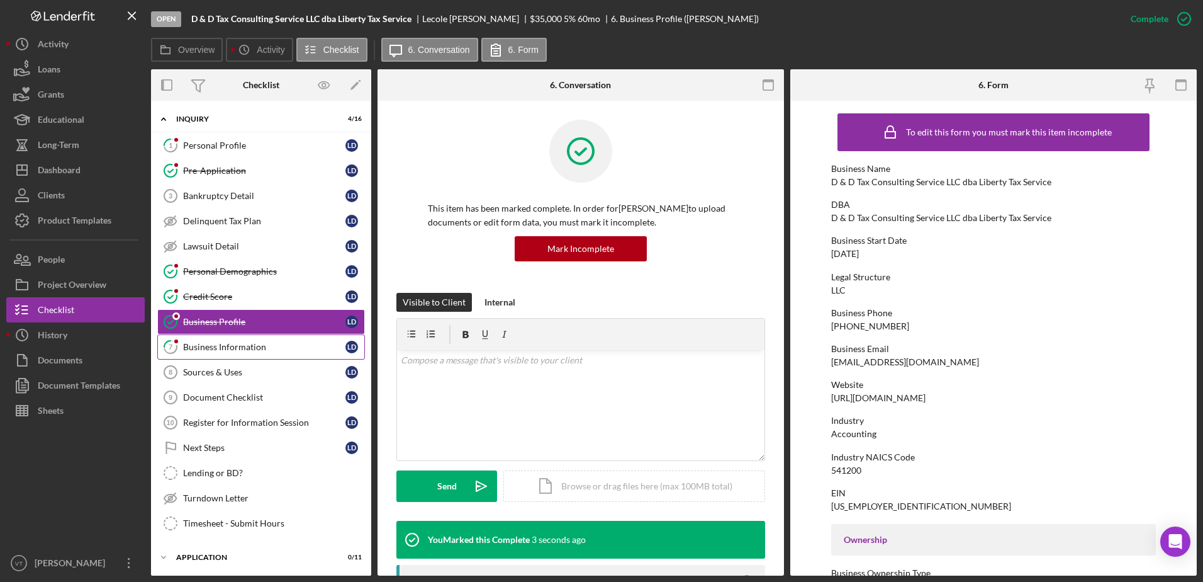
click at [303, 342] on div "Business Information" at bounding box center [264, 347] width 162 height 10
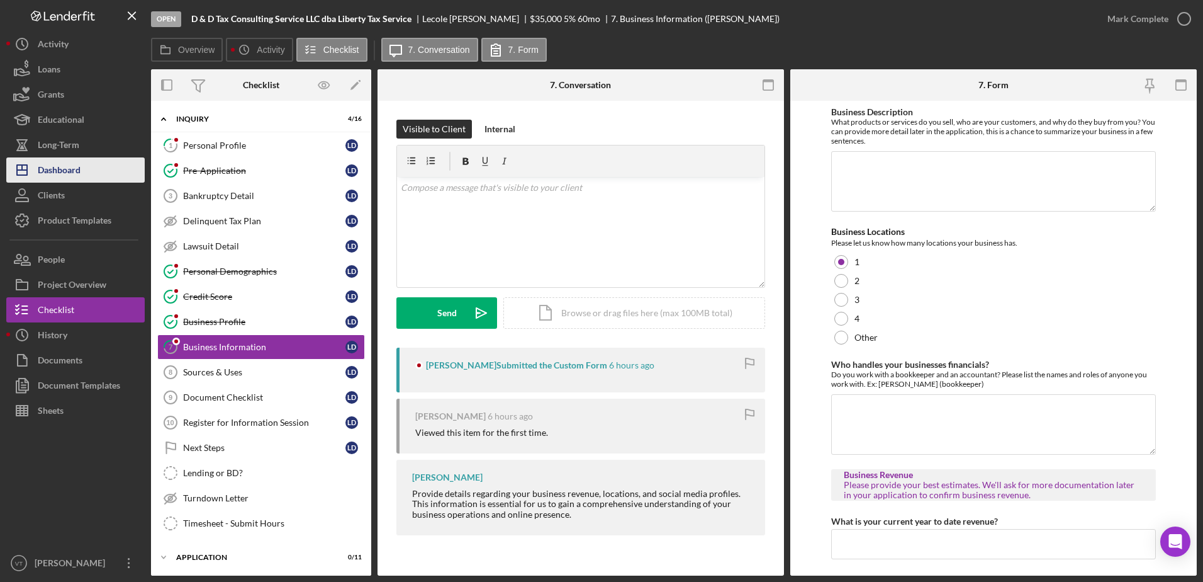
click at [72, 165] on div "Dashboard" at bounding box center [59, 171] width 43 height 28
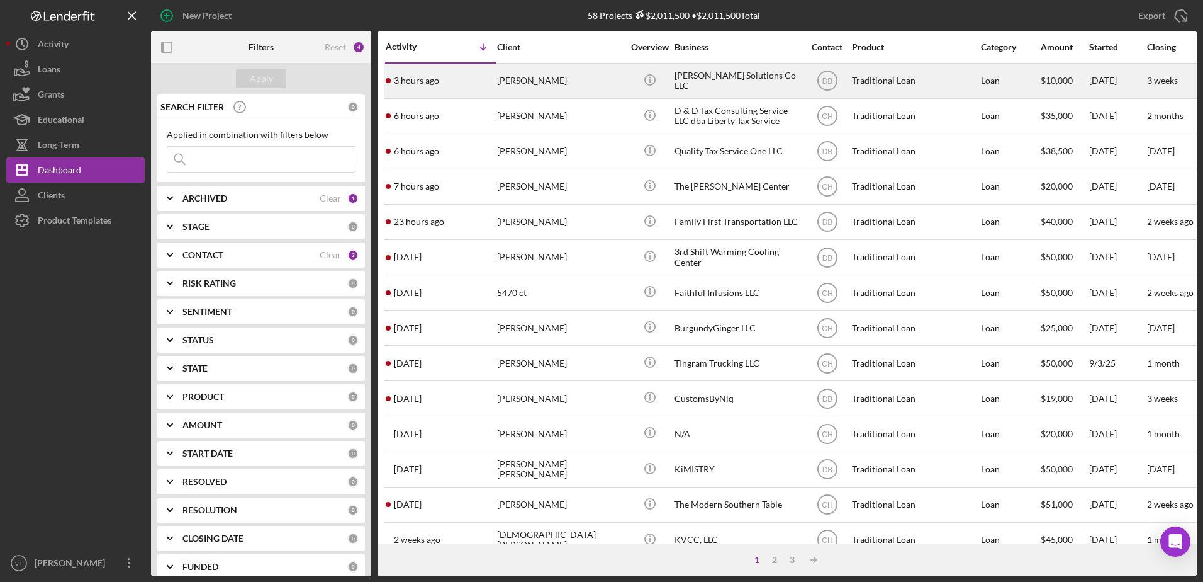
click at [590, 84] on div "[PERSON_NAME]" at bounding box center [560, 80] width 126 height 33
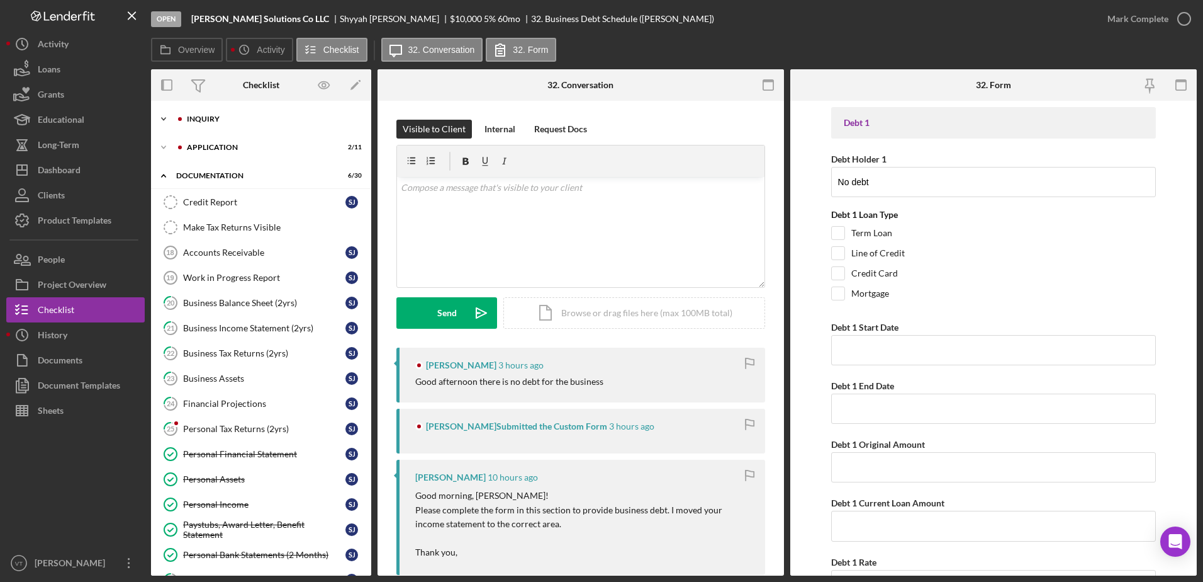
click at [274, 115] on div "Inquiry" at bounding box center [271, 119] width 169 height 8
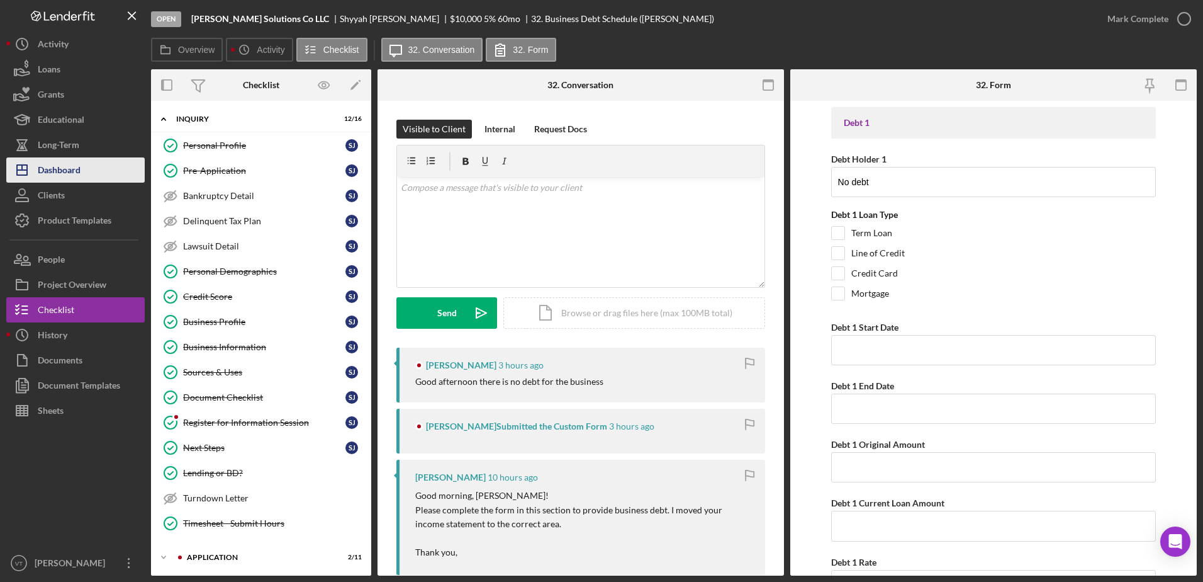
click at [57, 167] on div "Dashboard" at bounding box center [59, 171] width 43 height 28
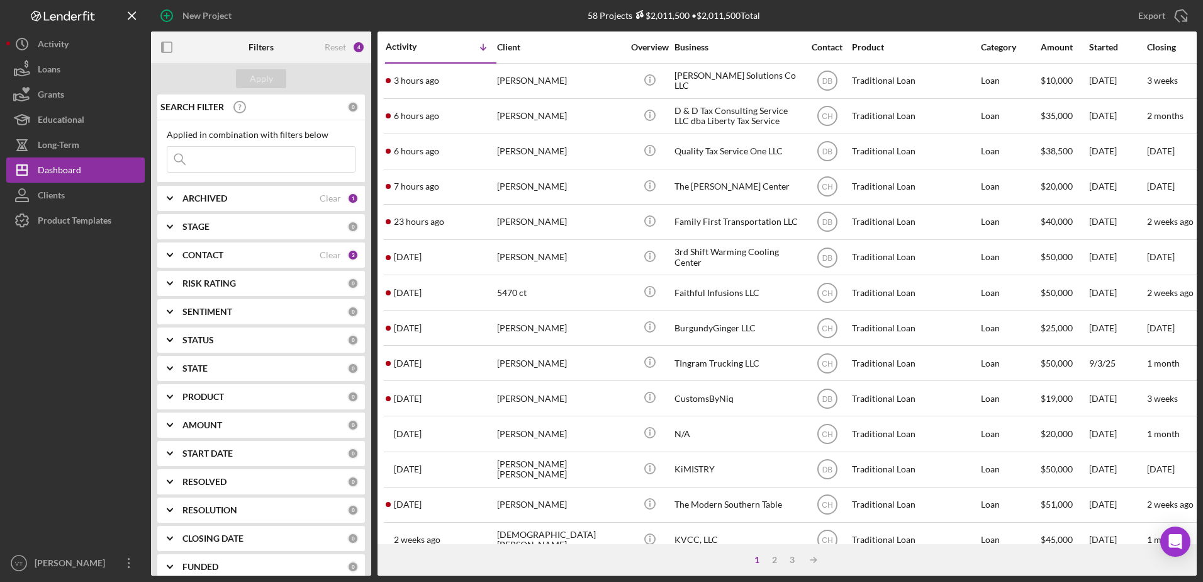
click at [244, 258] on div "CONTACT" at bounding box center [251, 255] width 137 height 10
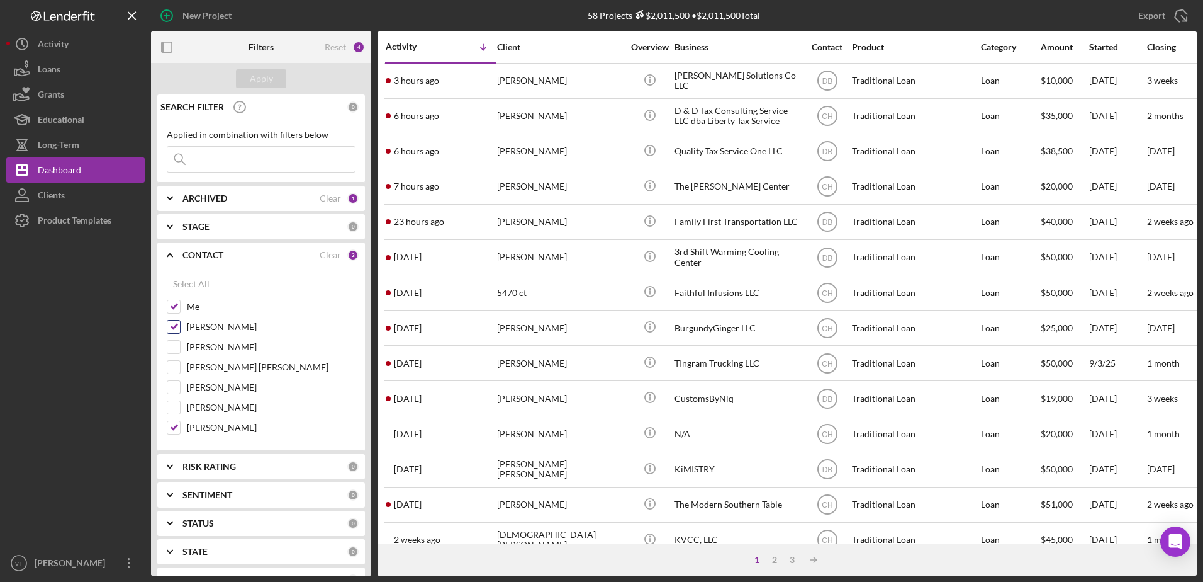
click at [175, 332] on input "[PERSON_NAME]" at bounding box center [173, 326] width 13 height 13
checkbox input "false"
click at [257, 85] on div "Apply" at bounding box center [261, 78] width 23 height 19
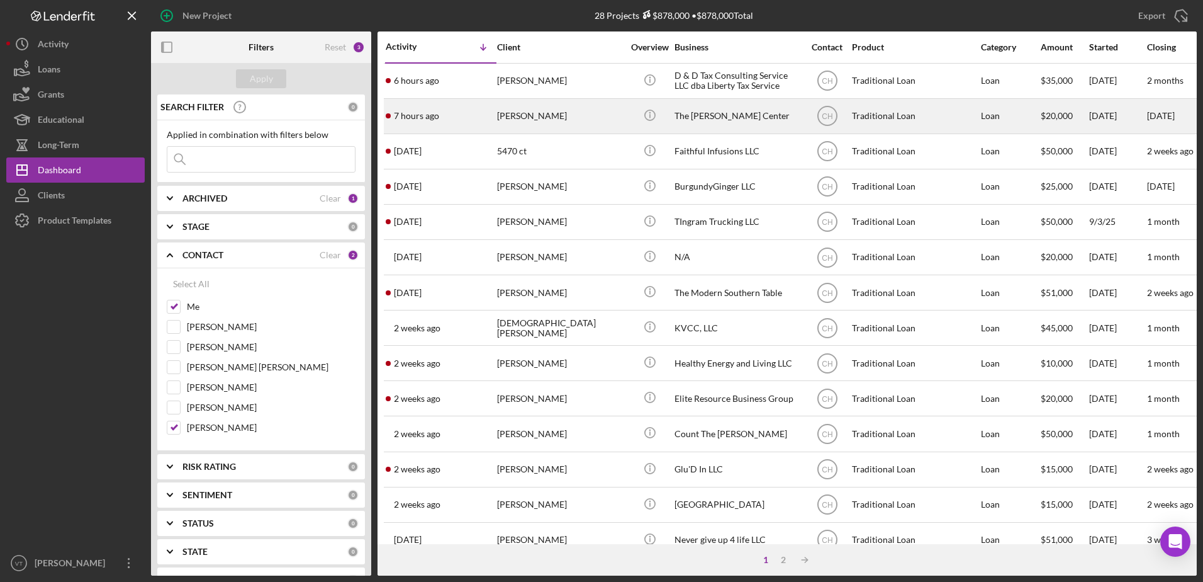
click at [514, 112] on div "[PERSON_NAME]" at bounding box center [560, 115] width 126 height 33
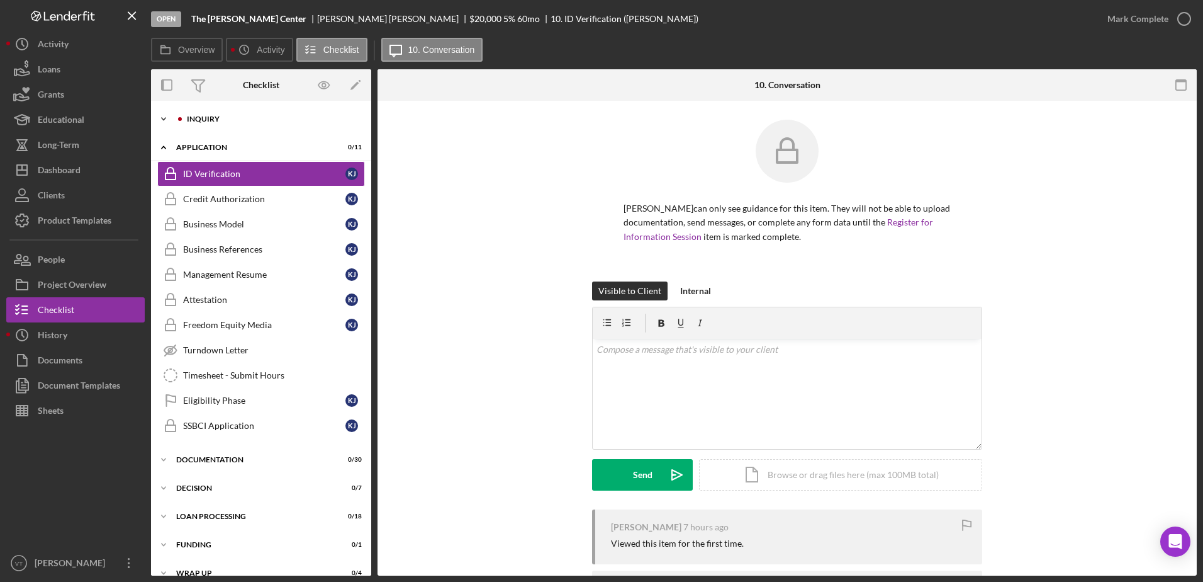
click at [266, 116] on div "Inquiry" at bounding box center [271, 119] width 169 height 8
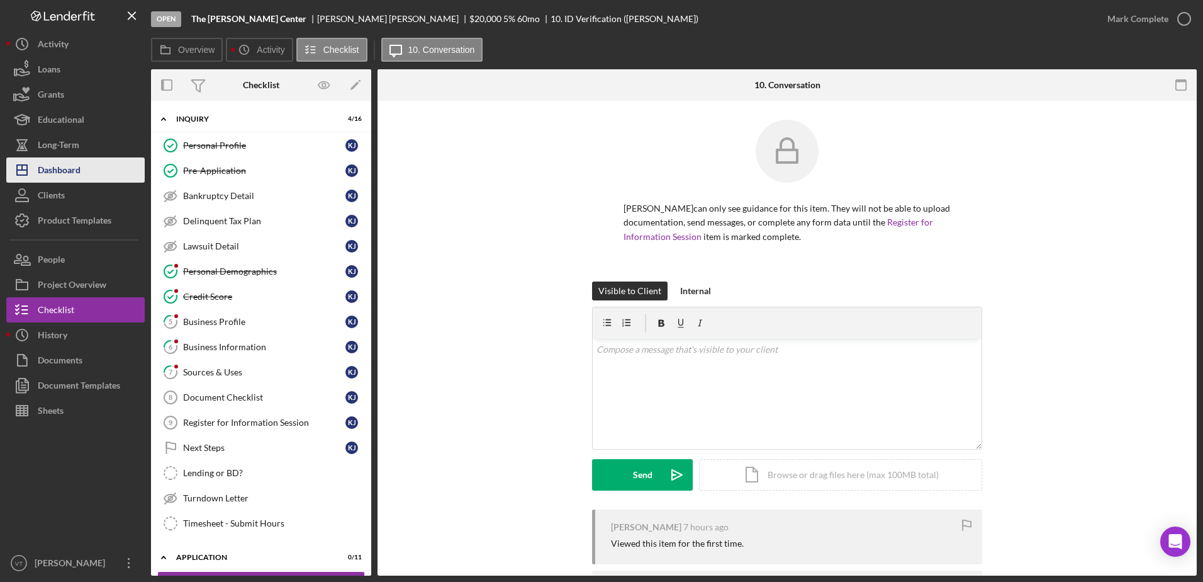
click at [66, 169] on div "Dashboard" at bounding box center [59, 171] width 43 height 28
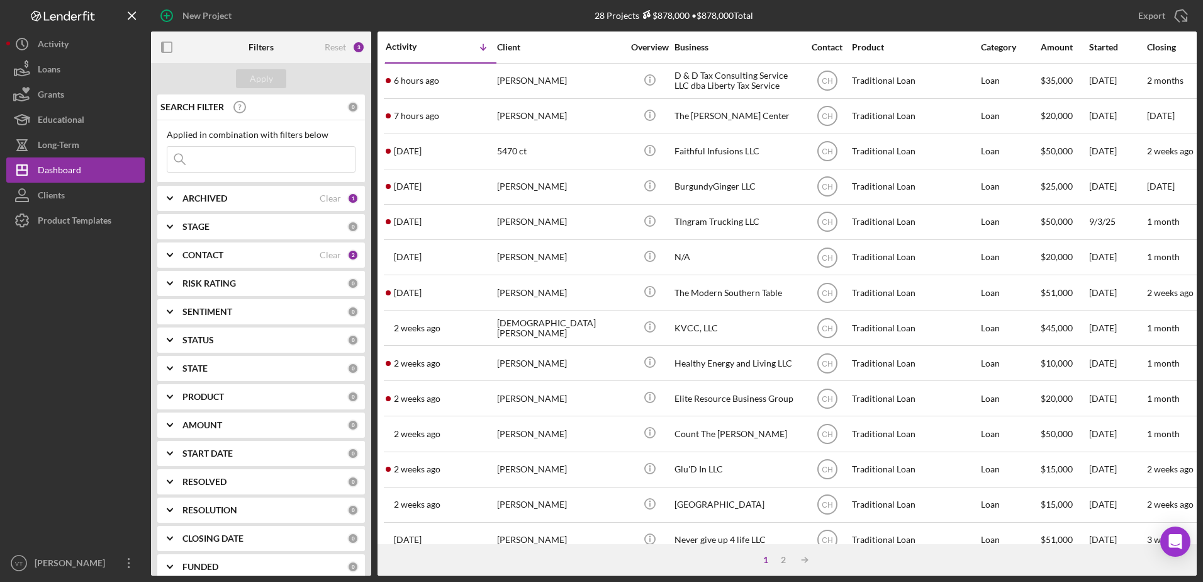
click at [166, 256] on icon "Icon/Expander" at bounding box center [169, 254] width 31 height 31
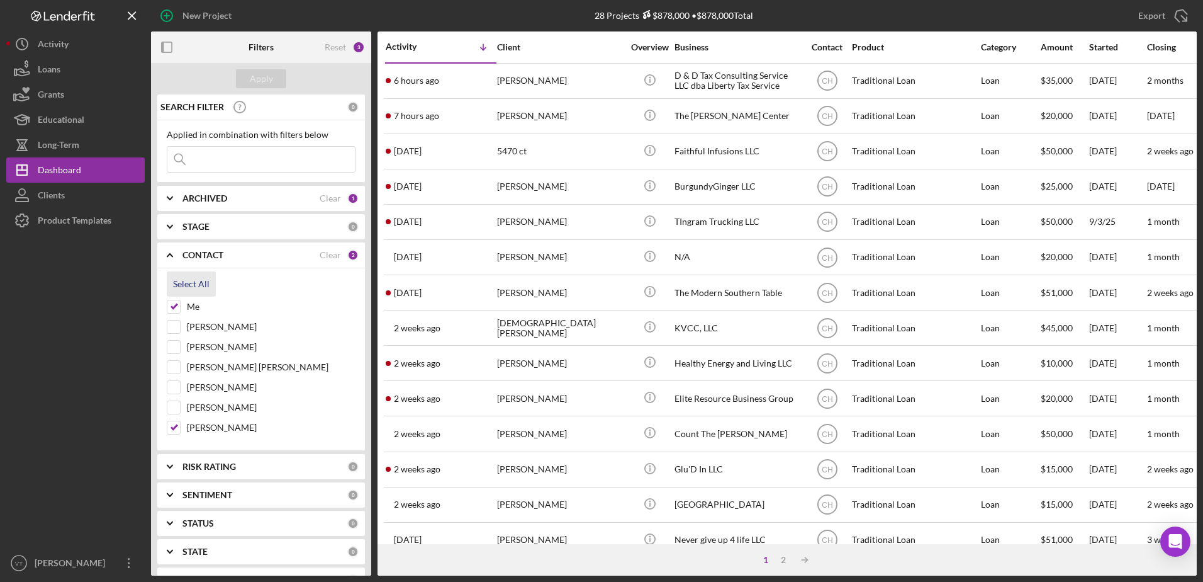
click at [182, 281] on div "Select All" at bounding box center [191, 283] width 37 height 25
checkbox input "true"
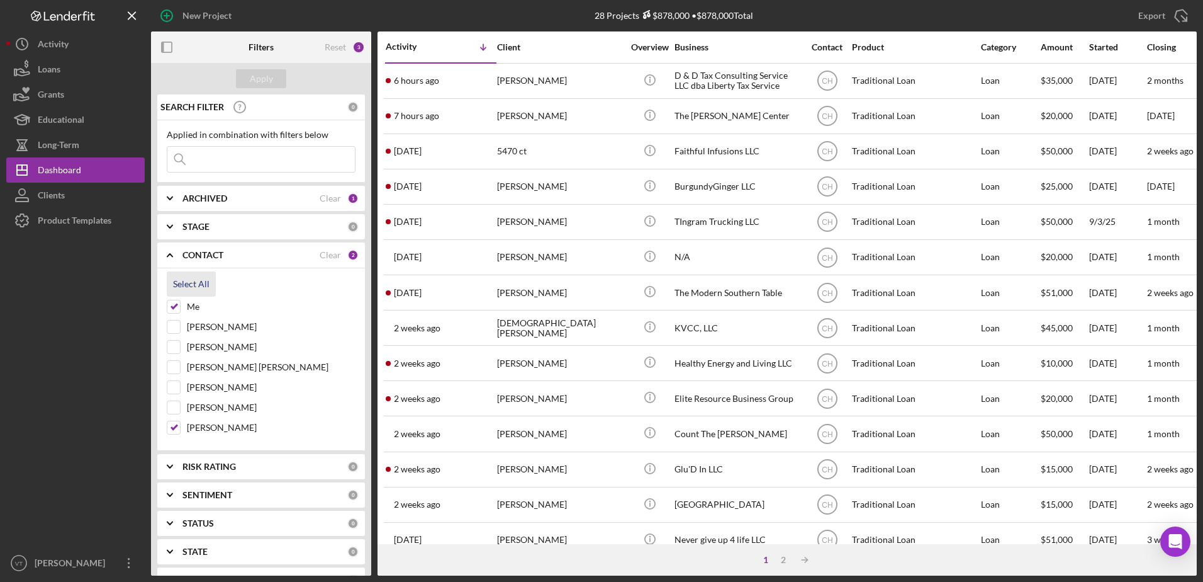
checkbox input "true"
click at [262, 86] on div "Apply" at bounding box center [261, 78] width 23 height 19
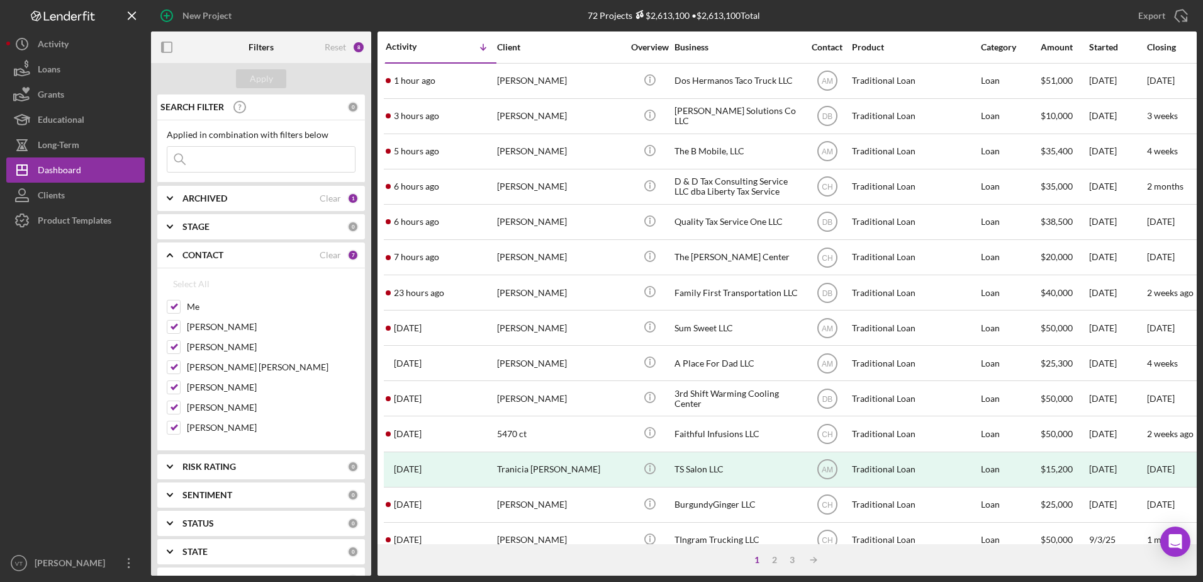
click at [240, 151] on input at bounding box center [261, 159] width 188 height 25
type input "l"
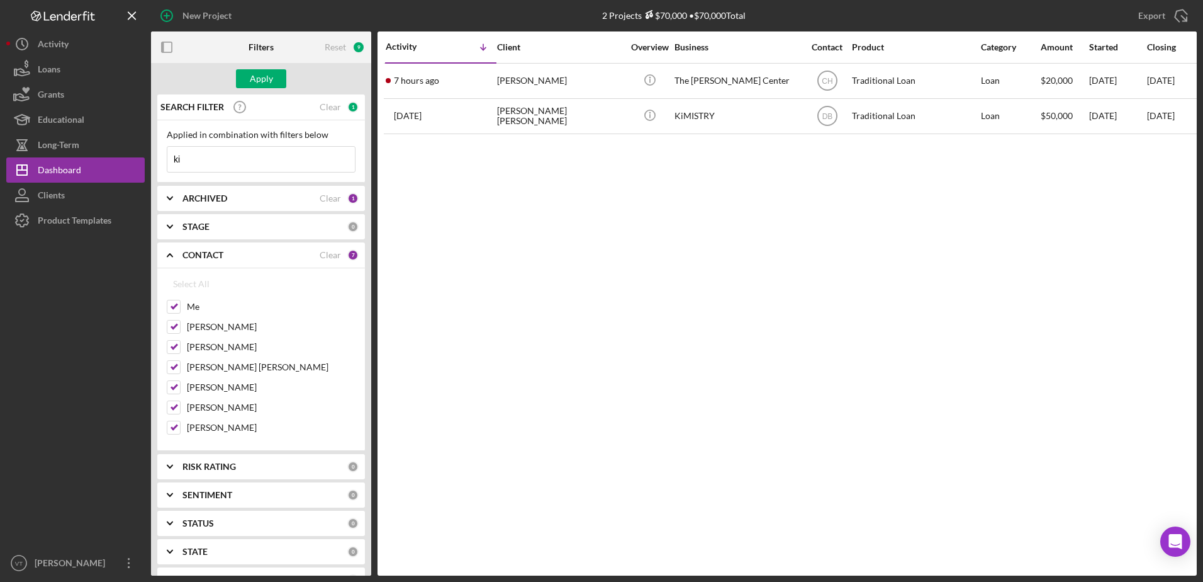
type input "k"
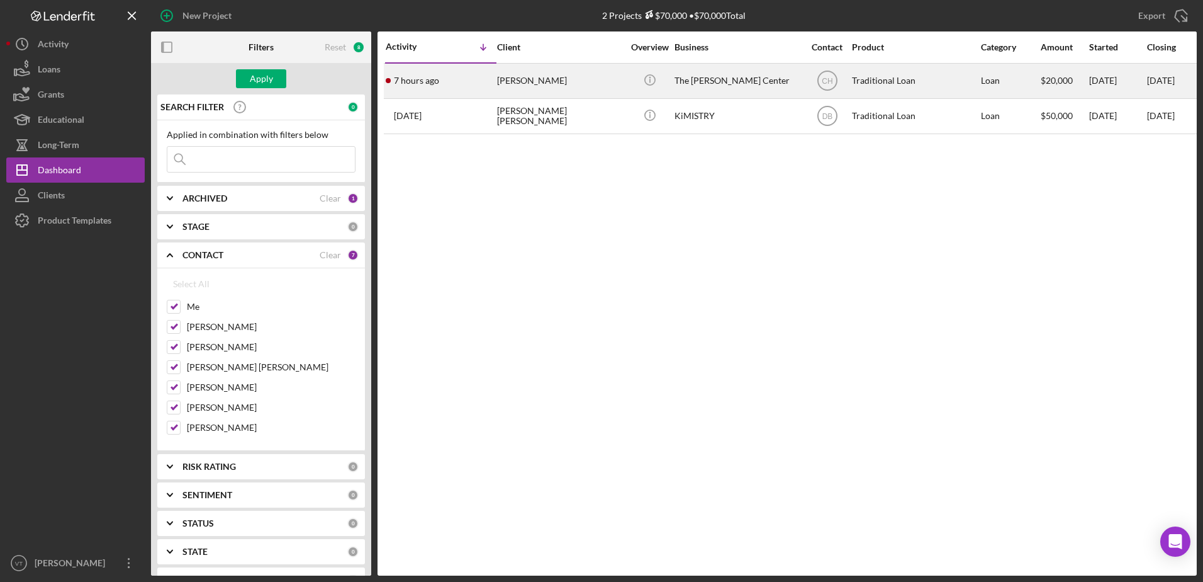
click at [570, 72] on div "[PERSON_NAME]" at bounding box center [560, 80] width 126 height 33
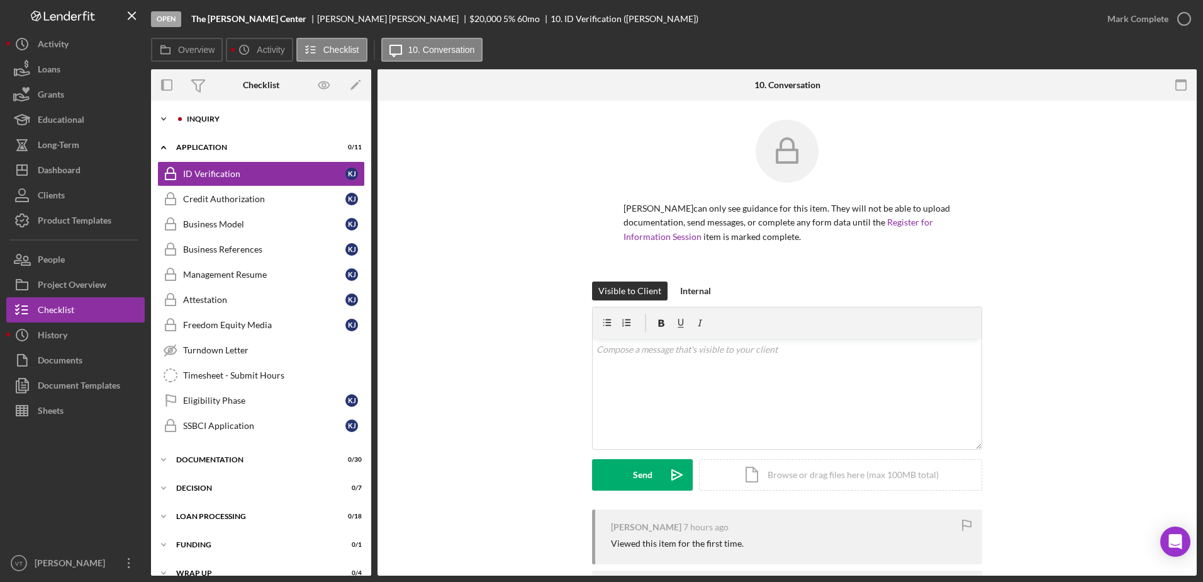
drag, startPoint x: 273, startPoint y: 105, endPoint x: 273, endPoint y: 118, distance: 13.2
click at [273, 118] on div "Icon/Expander Inquiry 4 / 16 Icon/Expander Application 0 / 11 ID Verification I…" at bounding box center [261, 338] width 220 height 475
click at [273, 118] on div "Inquiry" at bounding box center [271, 119] width 169 height 8
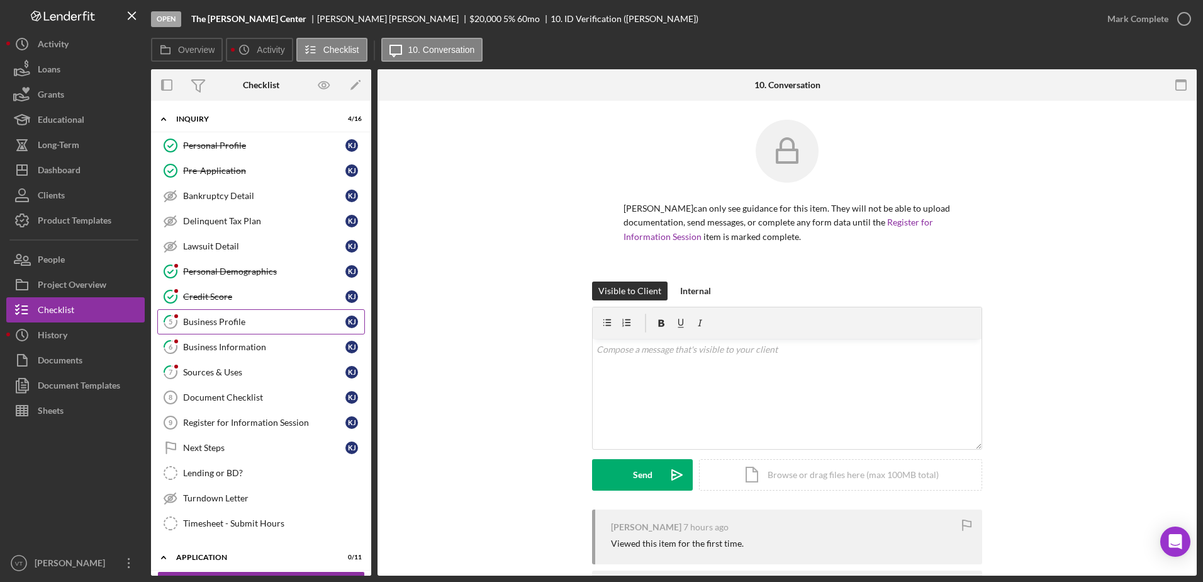
click at [295, 329] on link "5 Business Profile K J" at bounding box center [261, 321] width 208 height 25
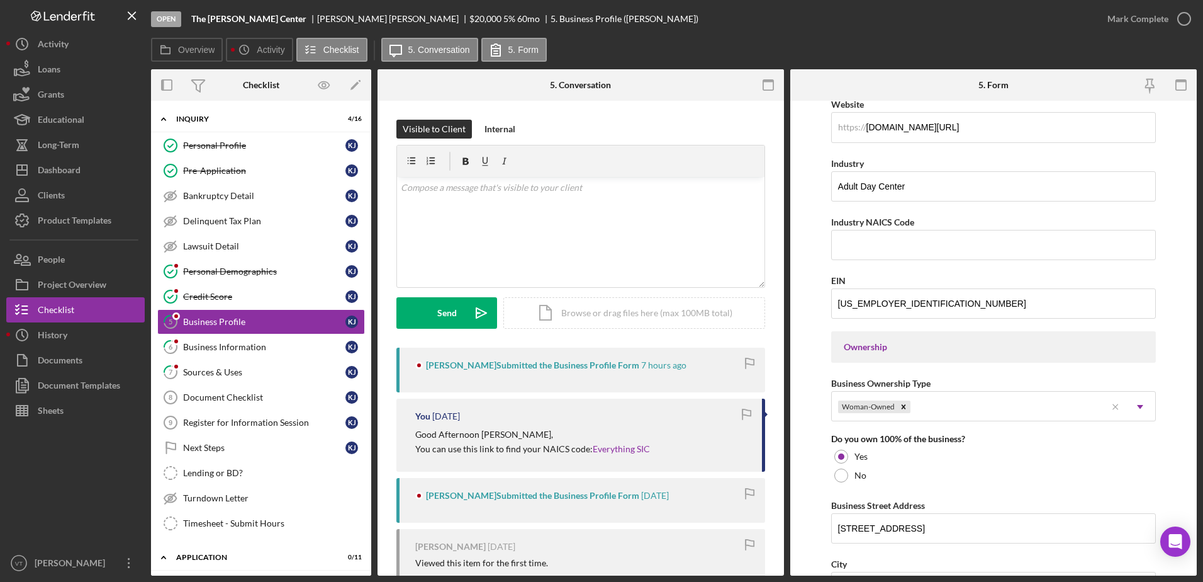
scroll to position [369, 0]
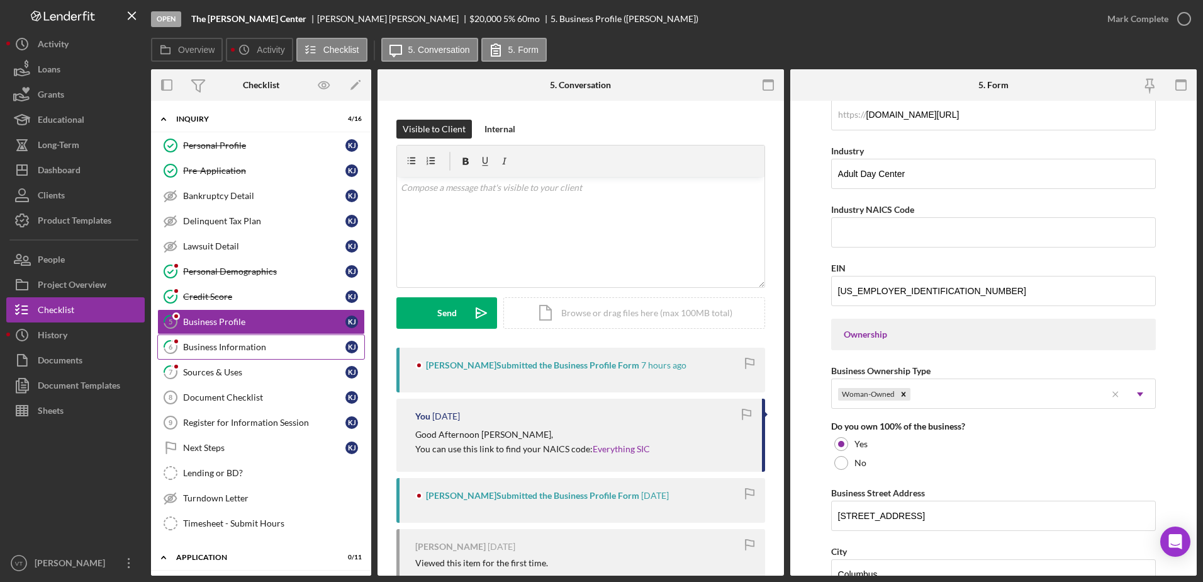
click at [322, 345] on div "Business Information" at bounding box center [264, 347] width 162 height 10
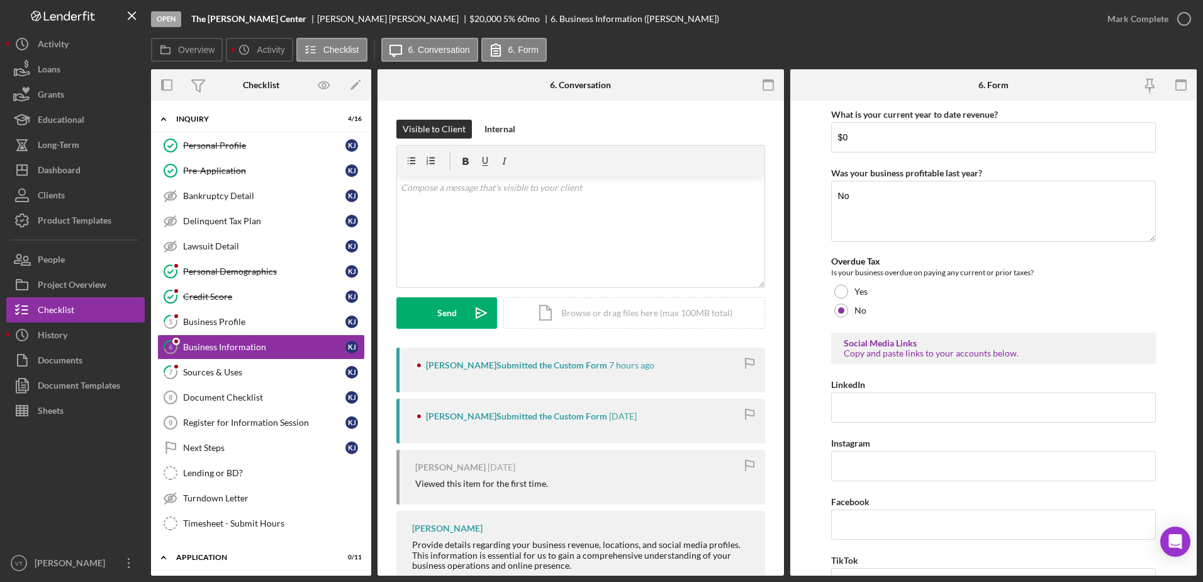
scroll to position [475, 0]
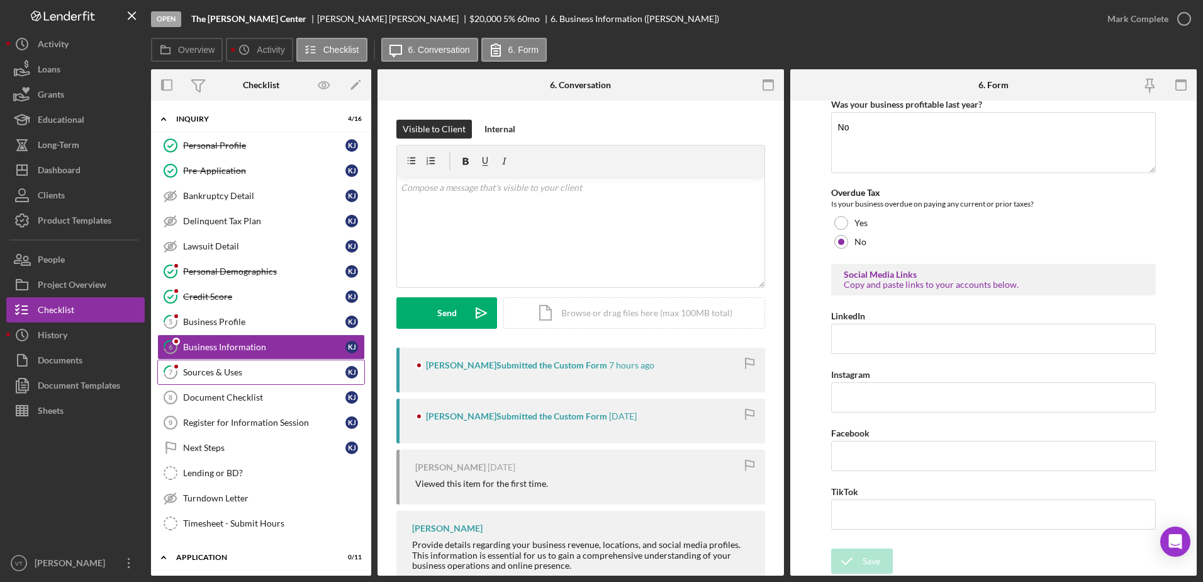
click at [283, 362] on link "7 Sources & Uses K J" at bounding box center [261, 371] width 208 height 25
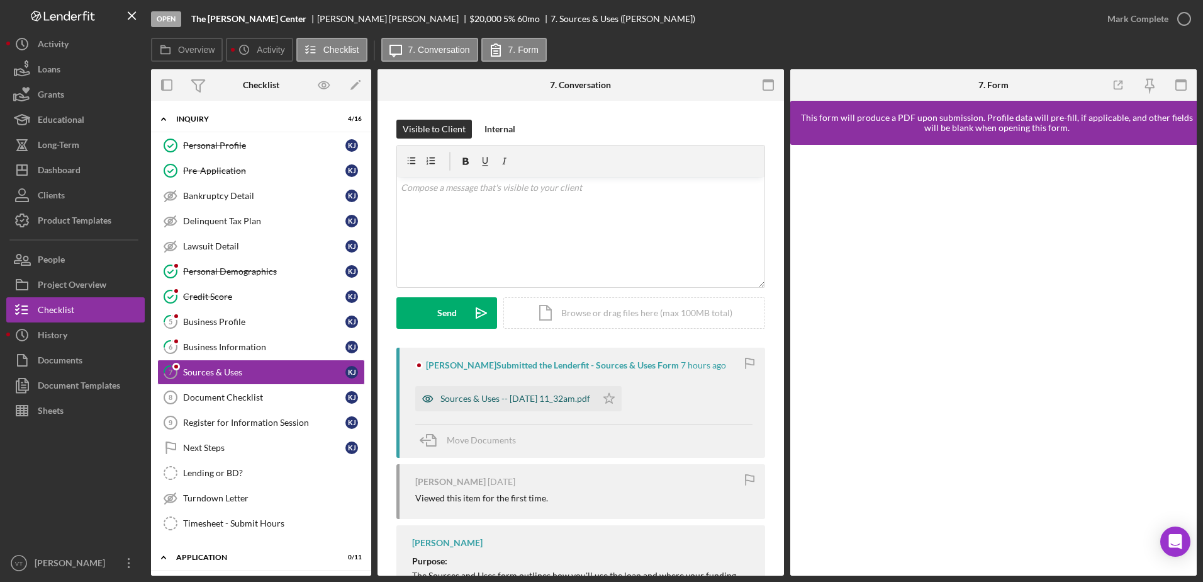
click at [526, 397] on div "Sources & Uses -- [DATE] 11_32am.pdf" at bounding box center [516, 398] width 150 height 10
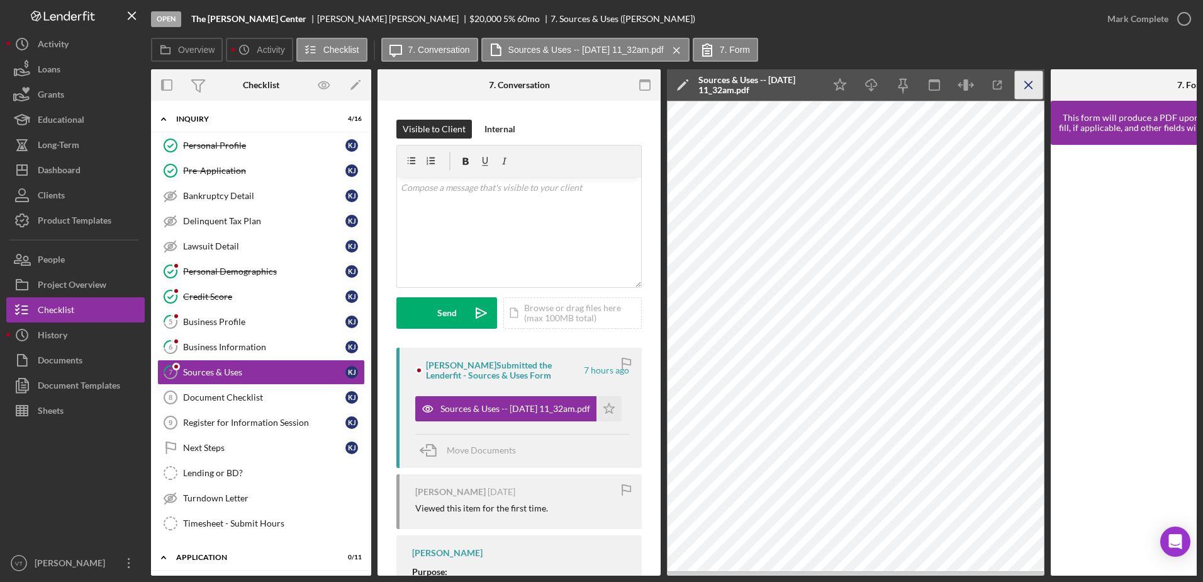
click at [1022, 88] on icon "Icon/Menu Close" at bounding box center [1029, 85] width 28 height 28
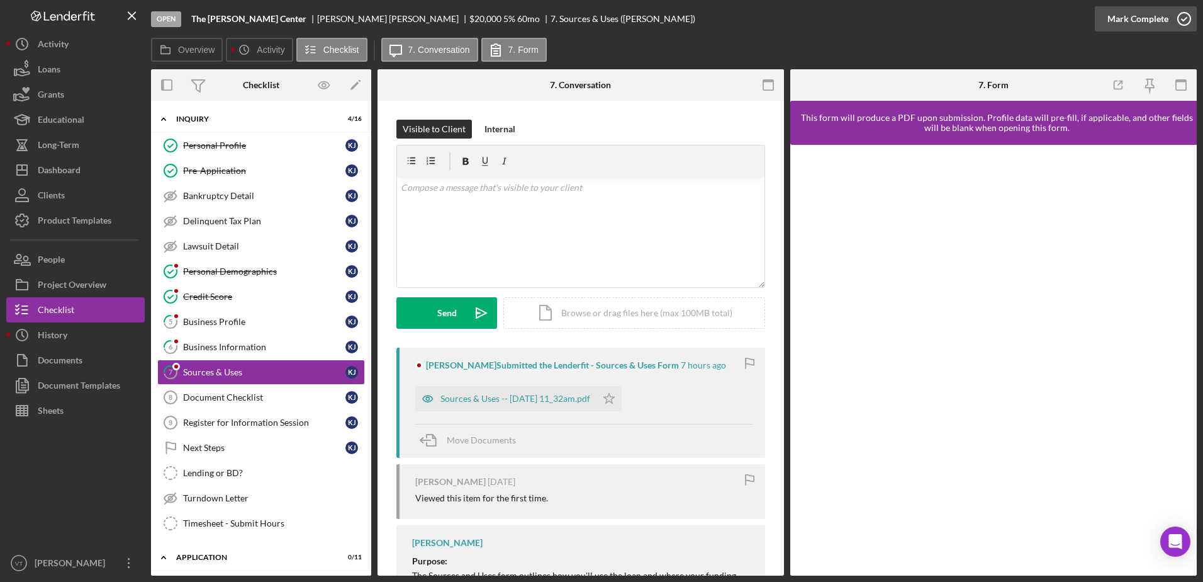
click at [1188, 26] on icon "button" at bounding box center [1184, 18] width 31 height 31
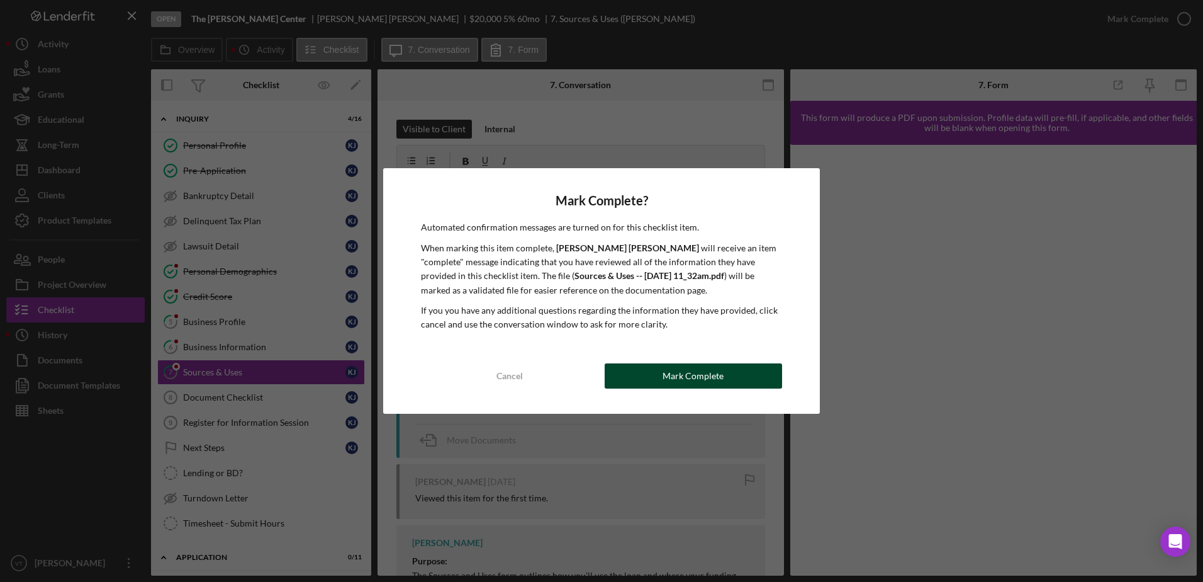
click at [731, 377] on button "Mark Complete" at bounding box center [693, 375] width 177 height 25
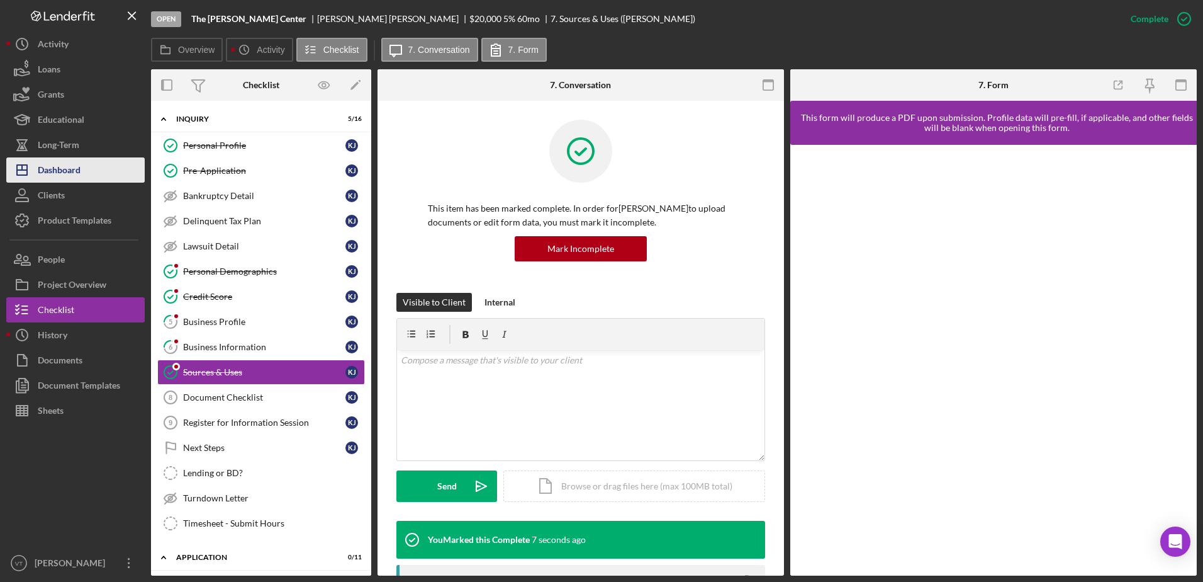
click at [90, 170] on button "Icon/Dashboard Dashboard" at bounding box center [75, 169] width 138 height 25
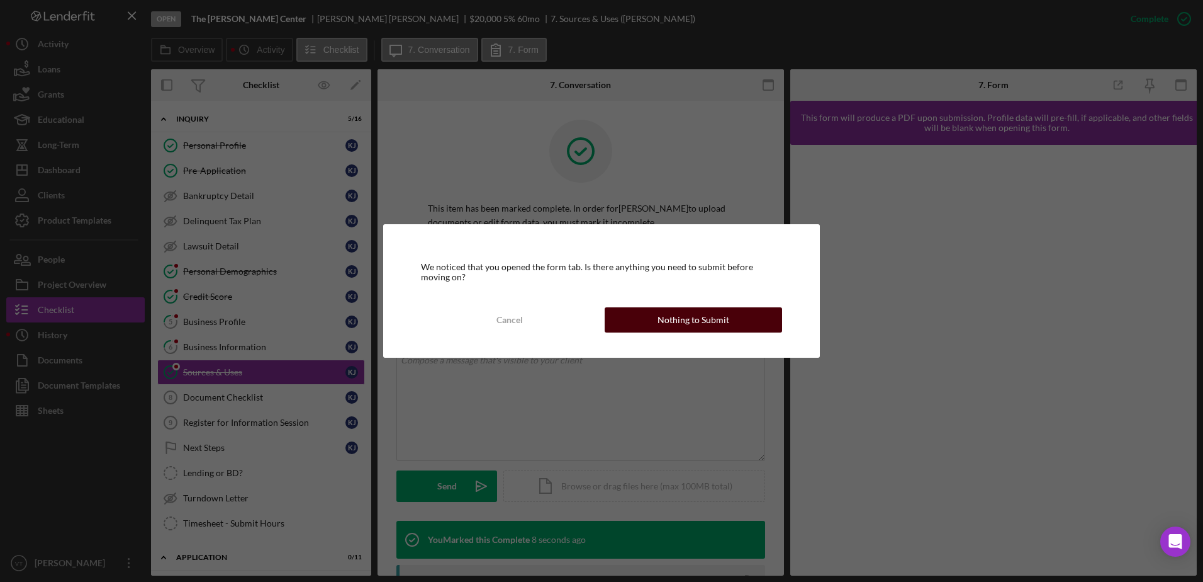
click at [711, 317] on div "Nothing to Submit" at bounding box center [694, 319] width 72 height 25
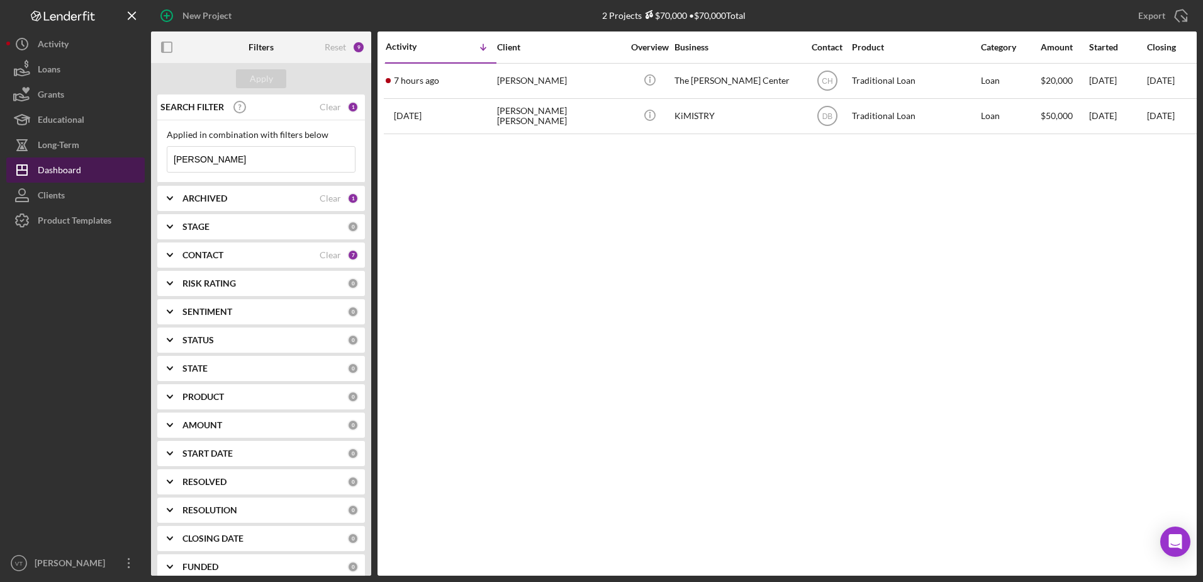
drag, startPoint x: 252, startPoint y: 157, endPoint x: 137, endPoint y: 160, distance: 115.2
click at [137, 160] on div "New Project 2 Projects $70,000 • $70,000 Total [PERSON_NAME] Export Icon/Export…" at bounding box center [601, 287] width 1191 height 575
click at [257, 75] on div "Apply" at bounding box center [261, 78] width 23 height 19
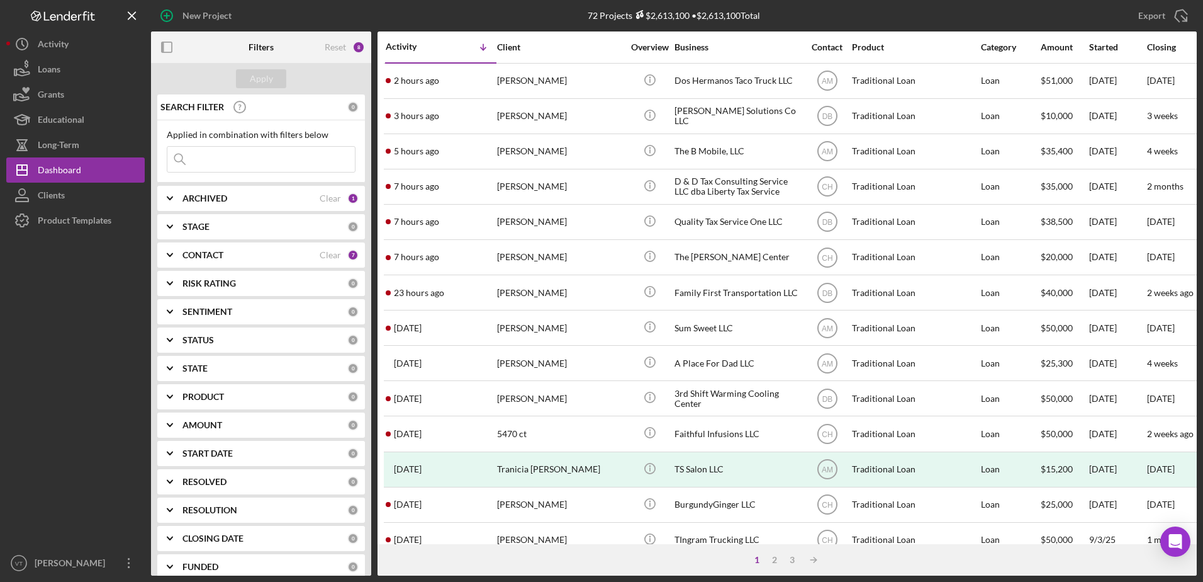
click at [220, 250] on b "CONTACT" at bounding box center [203, 255] width 41 height 10
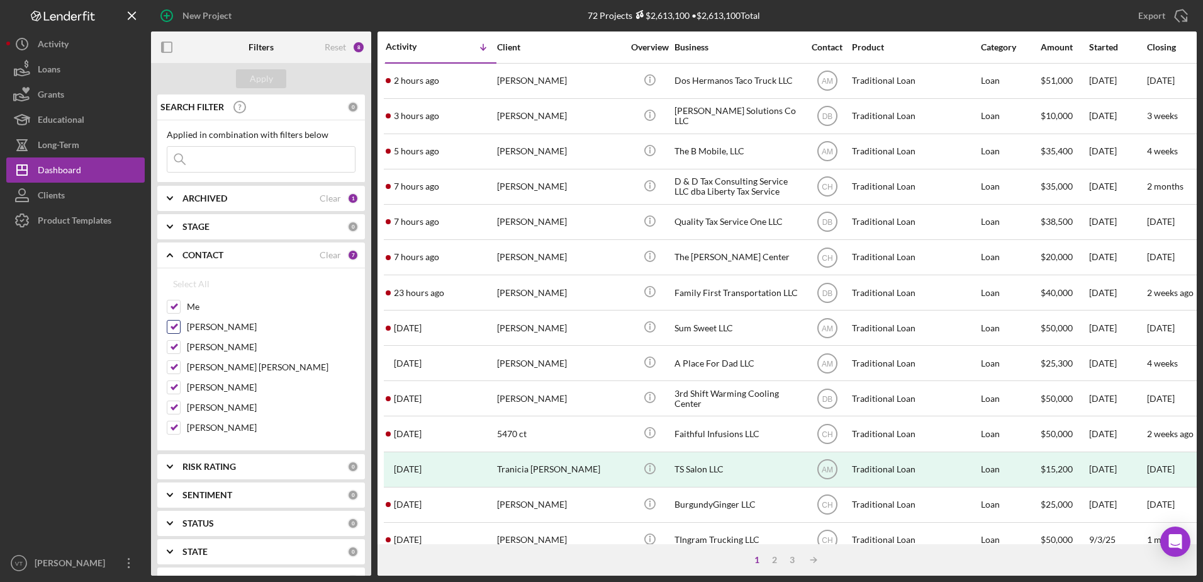
click at [177, 327] on input "[PERSON_NAME]" at bounding box center [173, 326] width 13 height 13
checkbox input "false"
click at [179, 347] on input "[PERSON_NAME]" at bounding box center [173, 346] width 13 height 13
checkbox input "false"
click at [179, 363] on input "[PERSON_NAME] [PERSON_NAME]" at bounding box center [173, 367] width 13 height 13
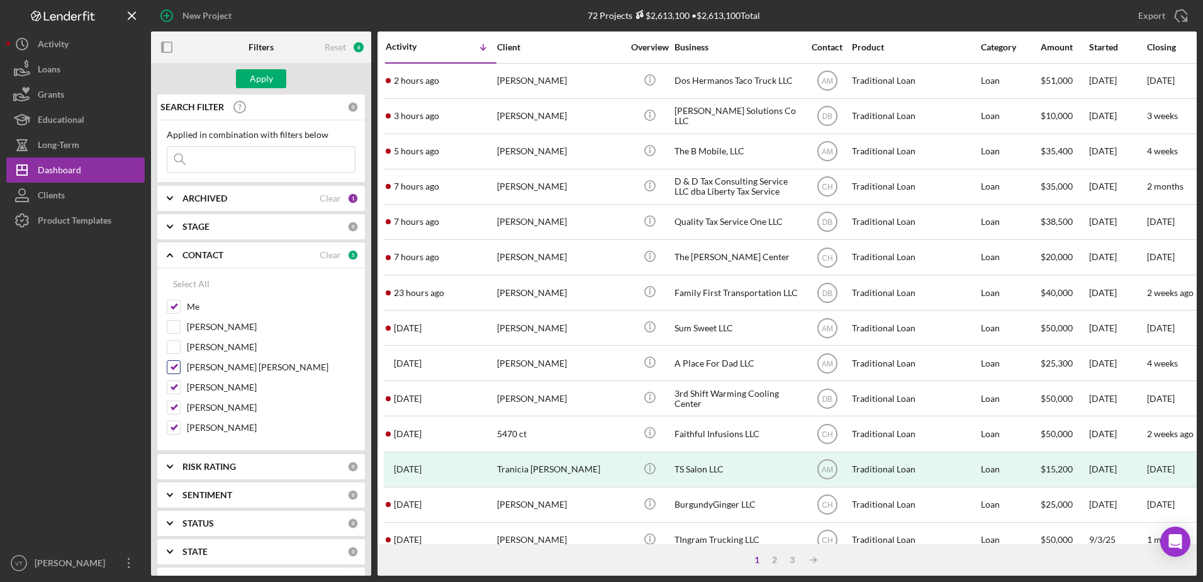
checkbox input "false"
click at [177, 387] on input "[PERSON_NAME]" at bounding box center [173, 387] width 13 height 13
checkbox input "false"
click at [174, 410] on input "[PERSON_NAME]" at bounding box center [173, 407] width 13 height 13
checkbox input "false"
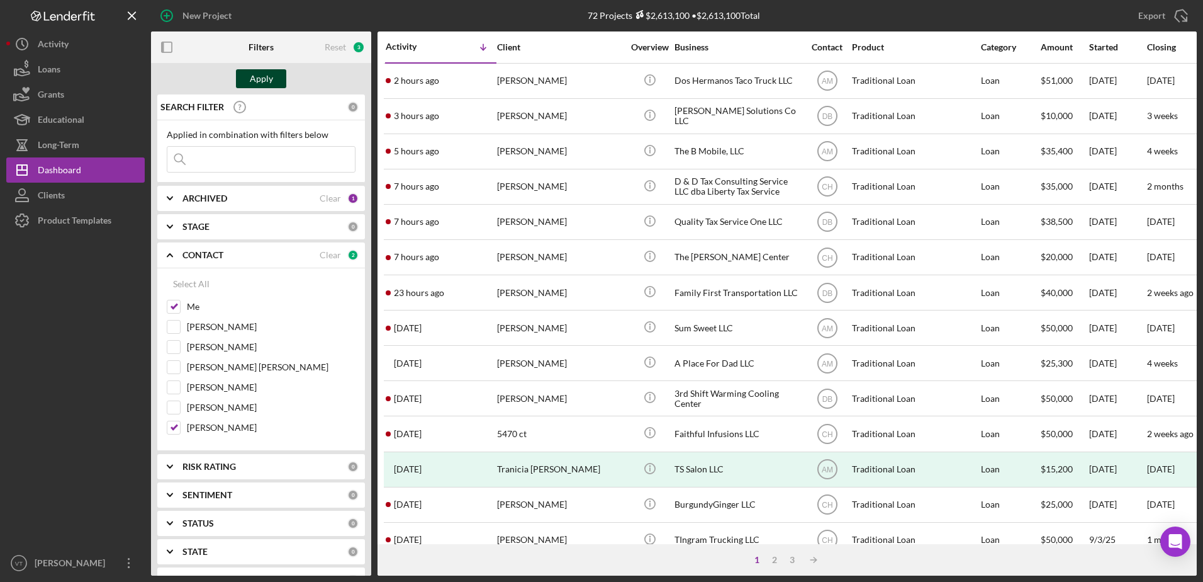
click at [249, 81] on button "Apply" at bounding box center [261, 78] width 50 height 19
